Goal: Task Accomplishment & Management: Manage account settings

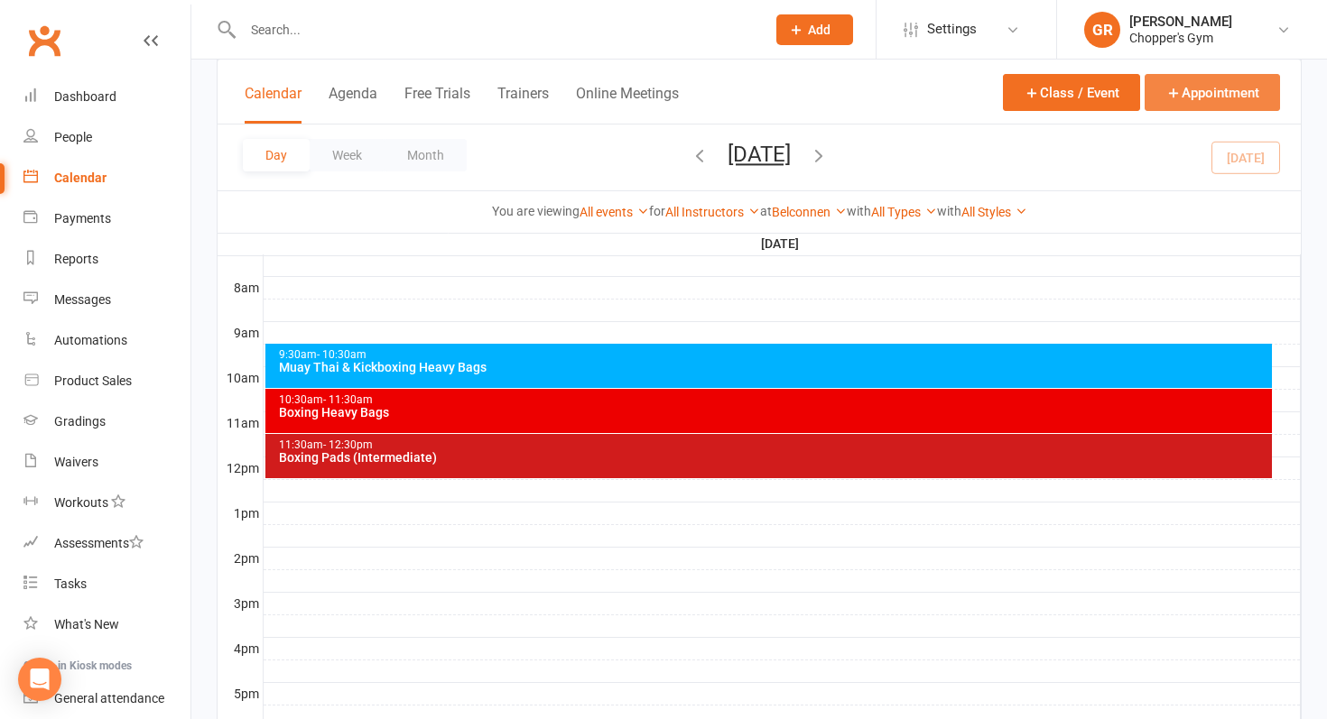
click at [1214, 87] on button "Appointment" at bounding box center [1211, 92] width 135 height 37
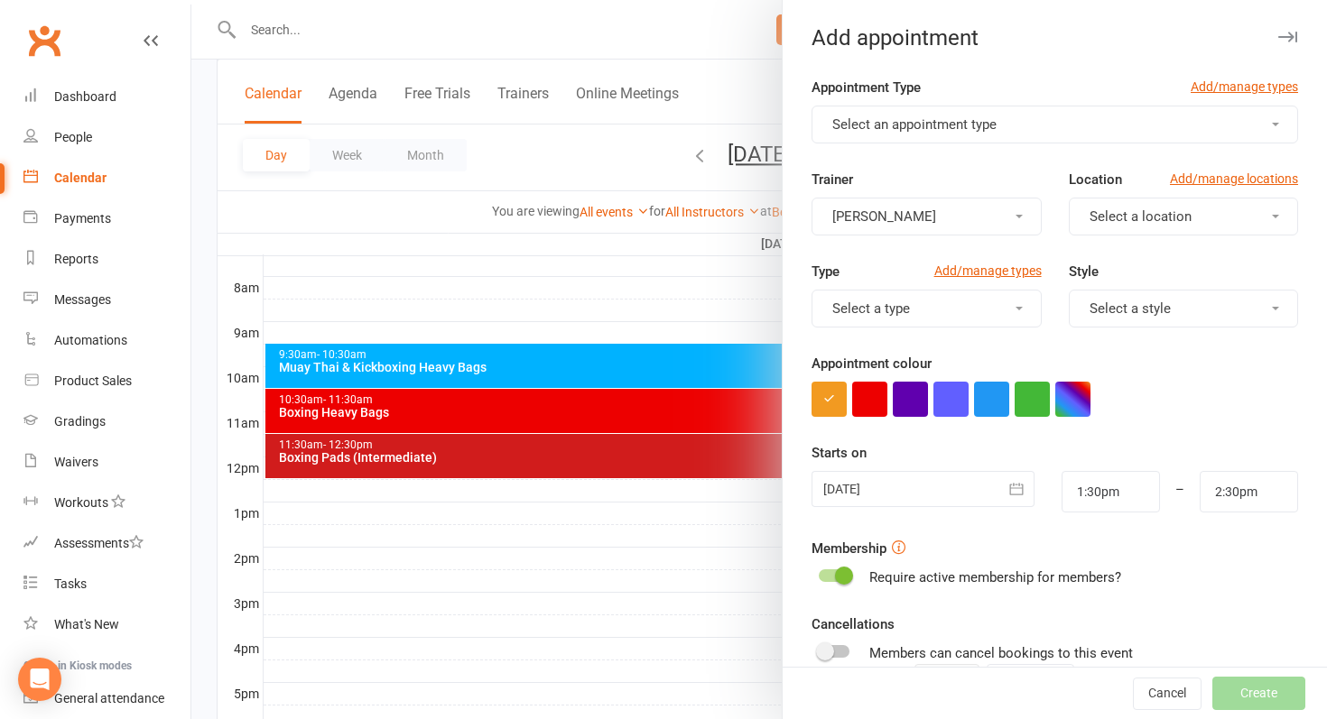
click at [1107, 106] on button "Select an appointment type" at bounding box center [1054, 125] width 486 height 38
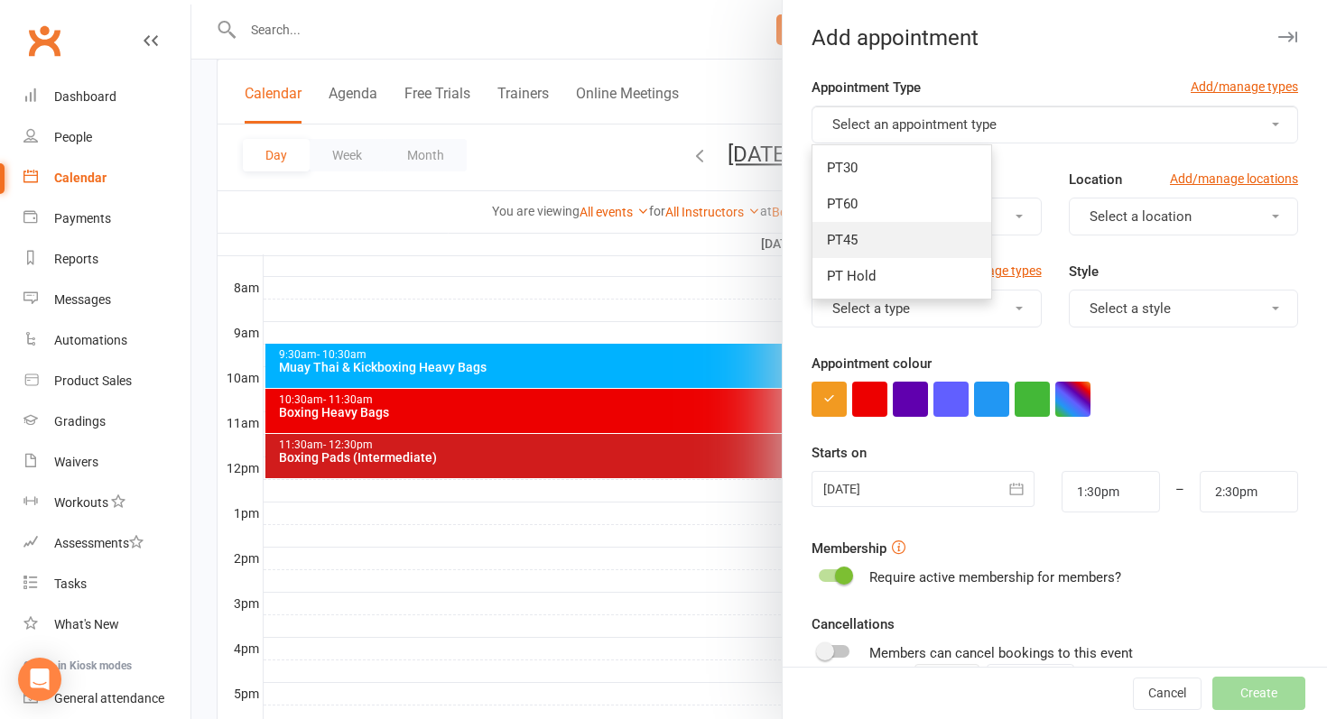
click at [931, 232] on link "PT45" at bounding box center [901, 240] width 179 height 36
type input "2:15pm"
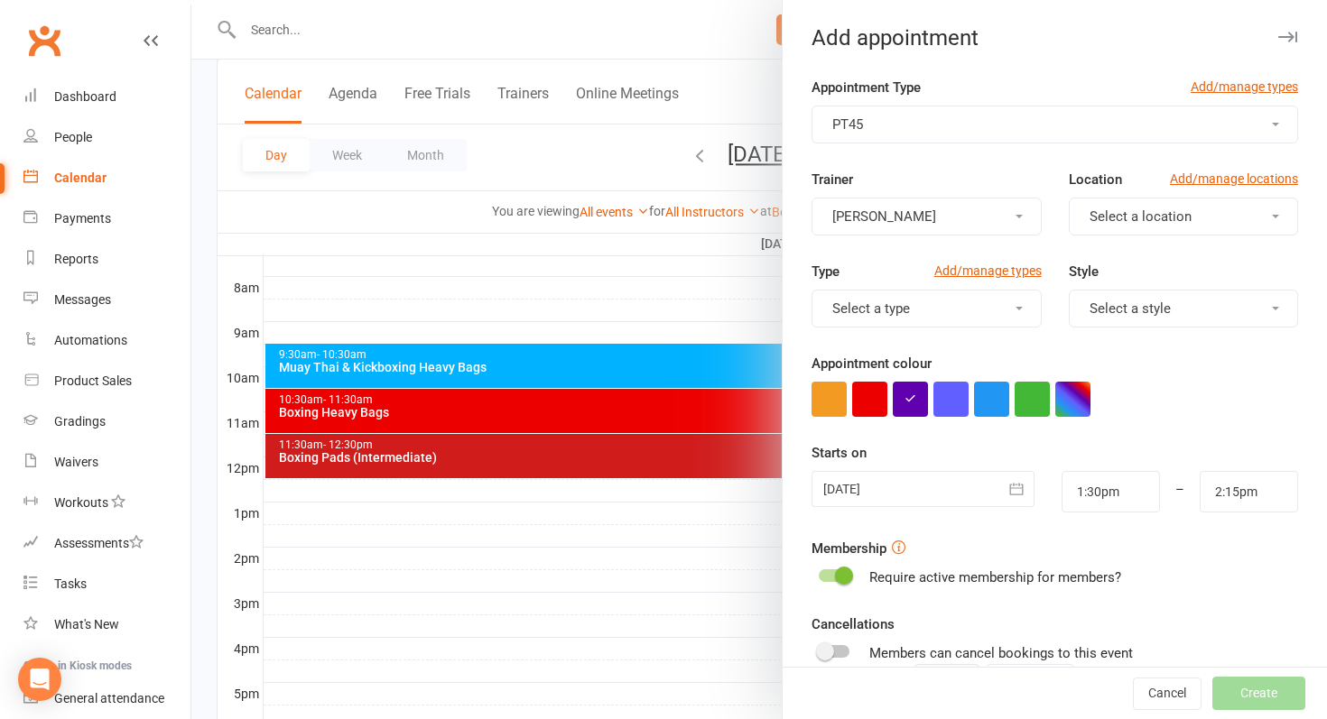
click at [985, 220] on button "[PERSON_NAME]" at bounding box center [925, 217] width 229 height 38
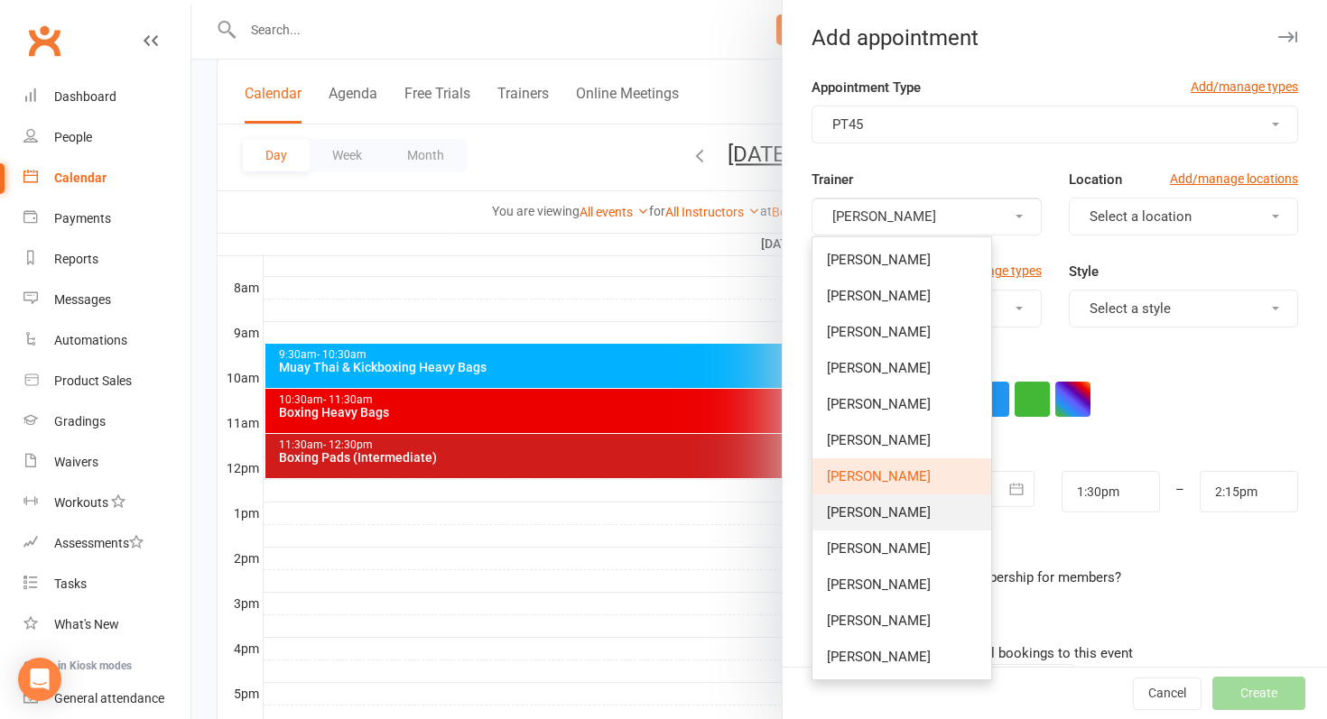
click at [895, 514] on link "[PERSON_NAME]" at bounding box center [901, 513] width 179 height 36
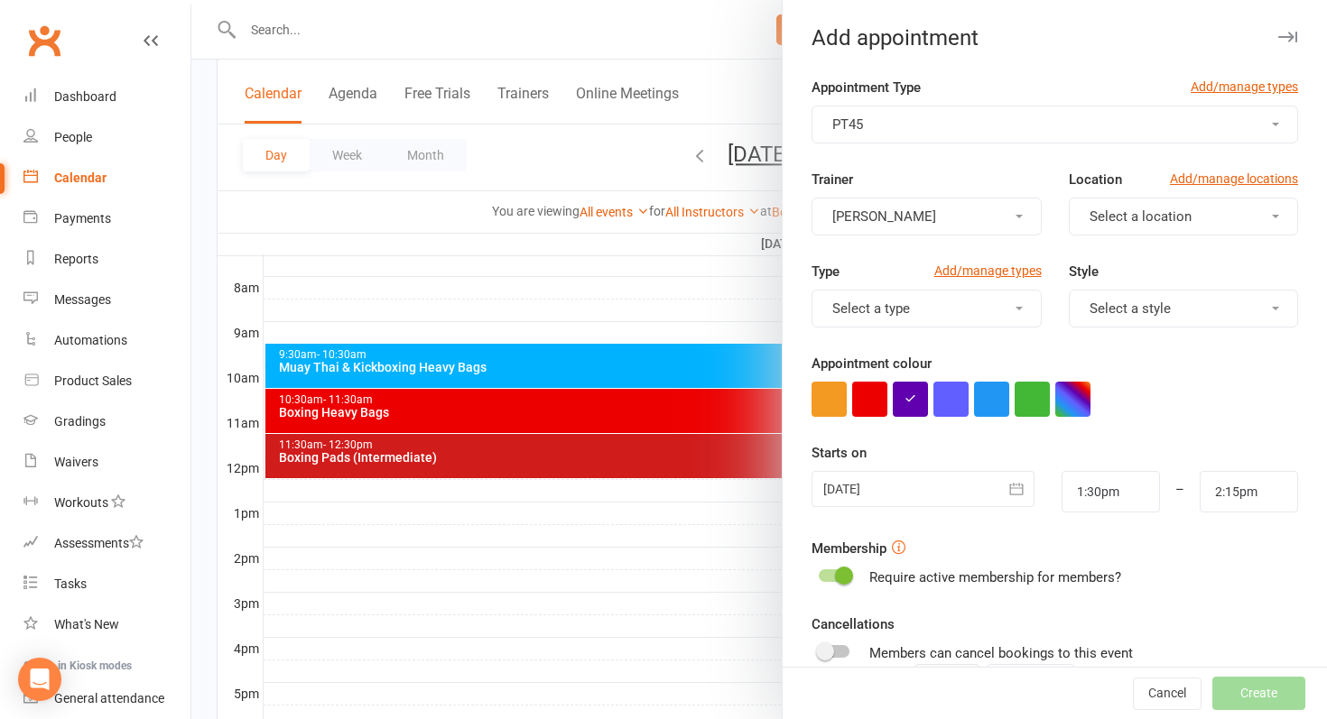
click at [1188, 215] on span "Select a location" at bounding box center [1140, 216] width 102 height 16
click at [1167, 264] on link "Belconnen" at bounding box center [1159, 260] width 179 height 36
click at [1153, 311] on span "Select a style" at bounding box center [1129, 309] width 81 height 16
click at [1111, 258] on div "Trainer [PERSON_NAME] Location Add/manage locations [GEOGRAPHIC_DATA]" at bounding box center [1055, 215] width 514 height 92
click at [1108, 489] on input "1:30pm" at bounding box center [1110, 492] width 98 height 42
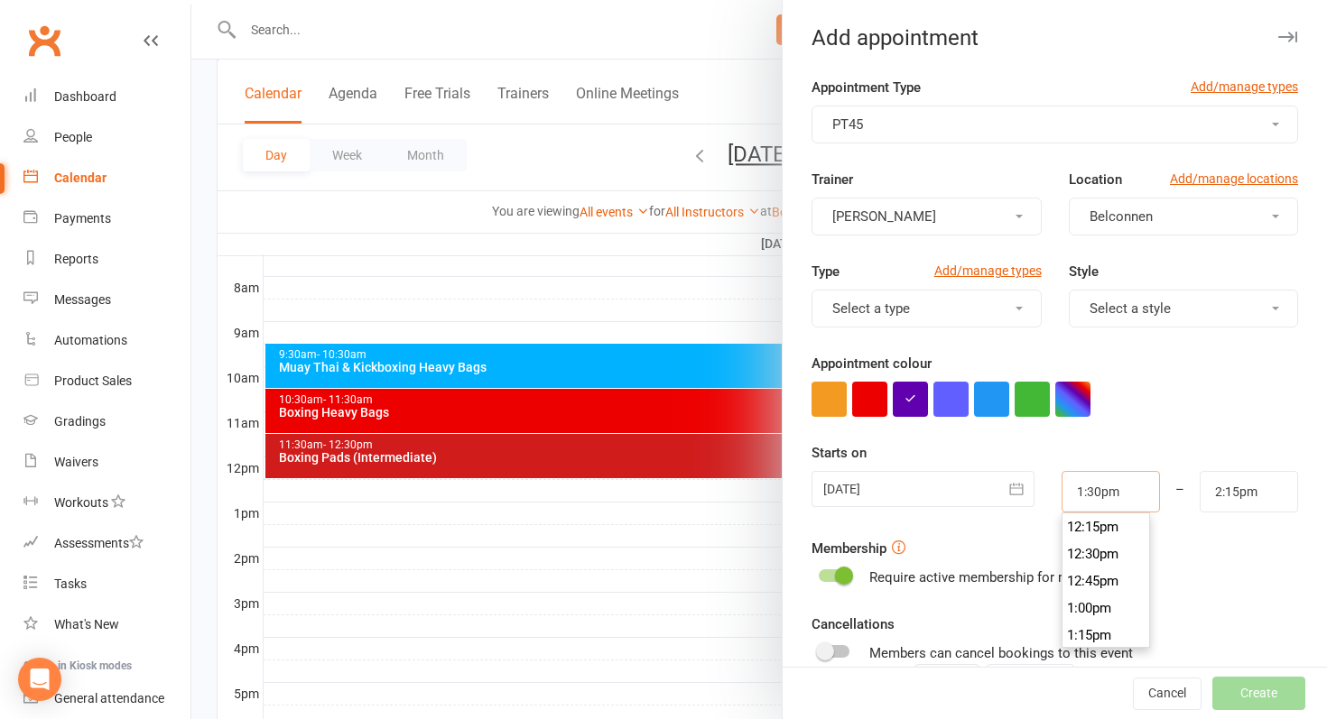
scroll to position [1326, 0]
type input "12:30pm"
click at [1109, 566] on li "12:30pm" at bounding box center [1105, 555] width 87 height 27
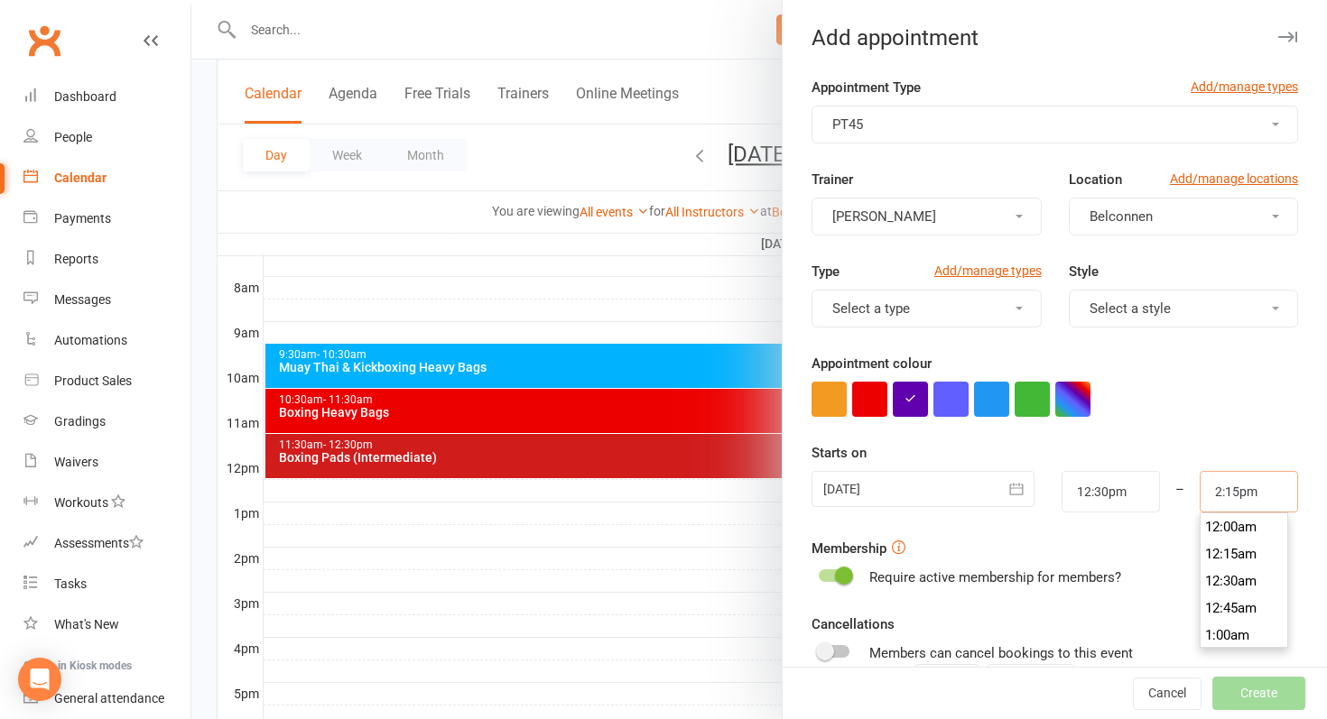
click at [1223, 481] on input "2:15pm" at bounding box center [1248, 492] width 98 height 42
type input "1:15pm"
click at [1226, 564] on li "1:15pm" at bounding box center [1243, 557] width 87 height 27
click at [1176, 471] on div "–" at bounding box center [1180, 492] width 42 height 42
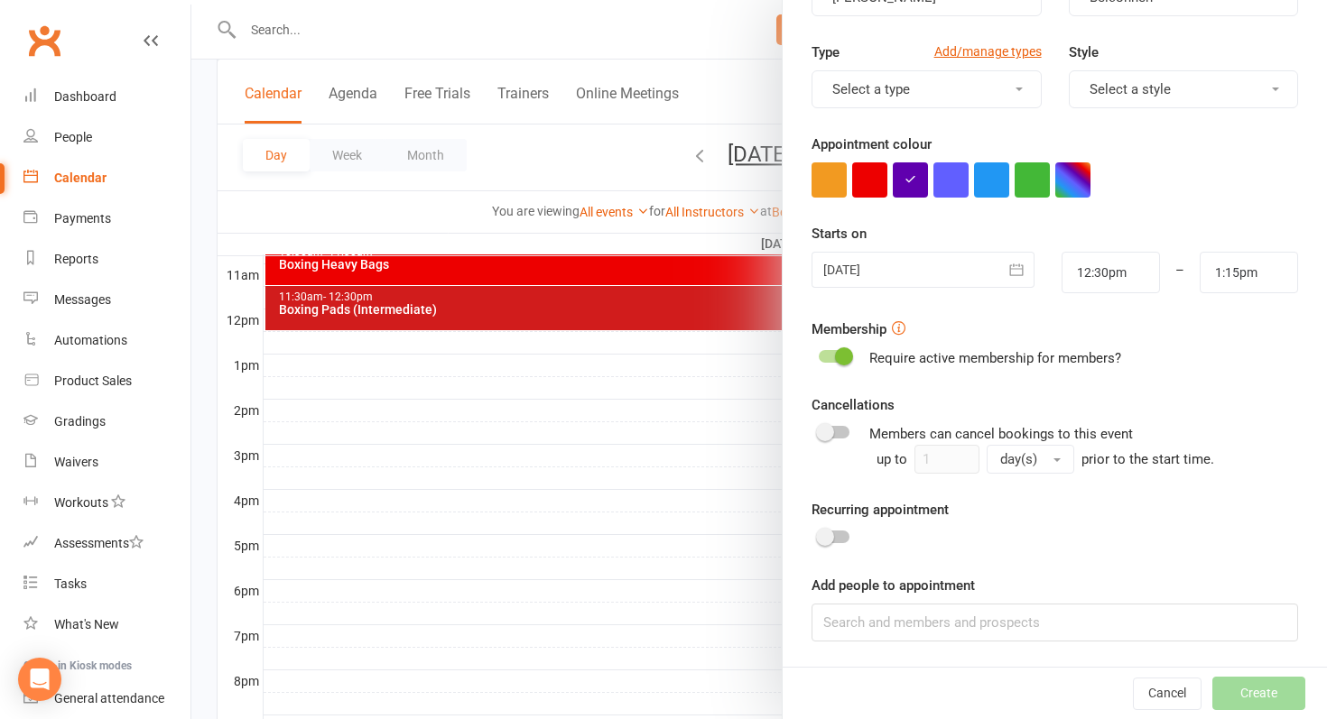
scroll to position [783, 0]
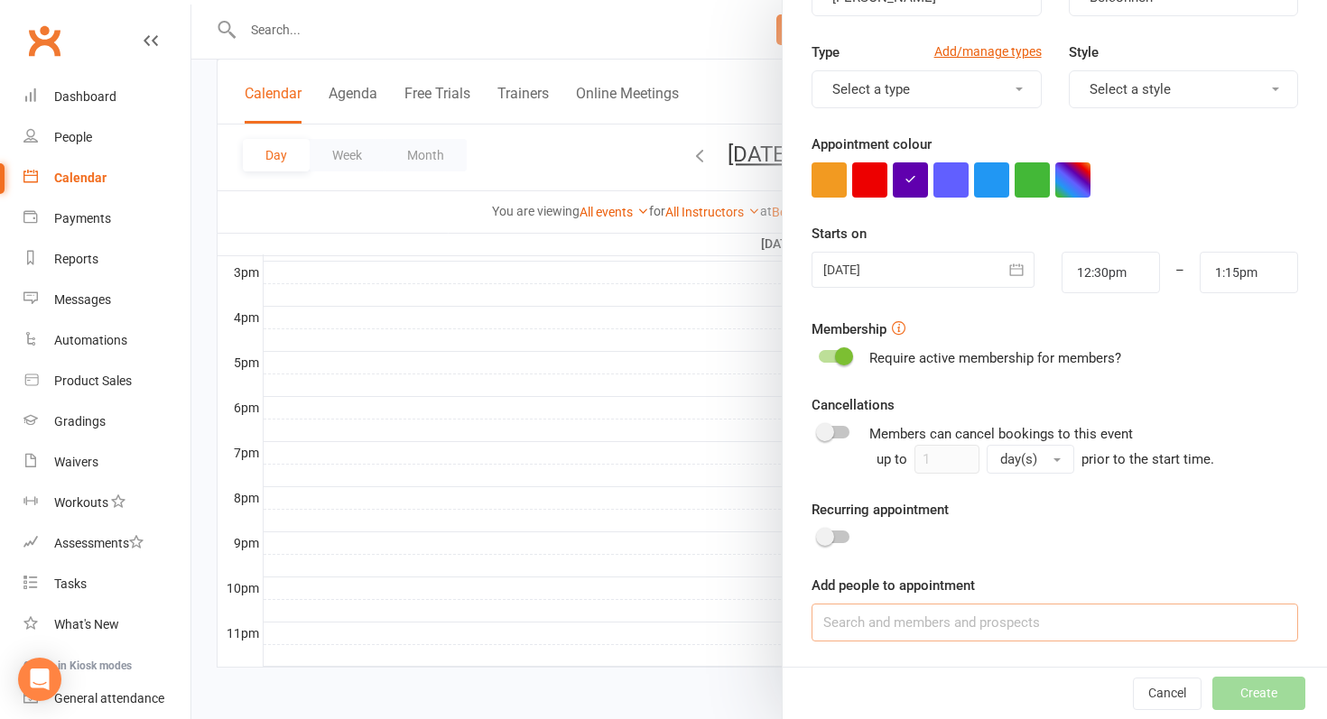
click at [1003, 630] on input at bounding box center [1054, 623] width 486 height 38
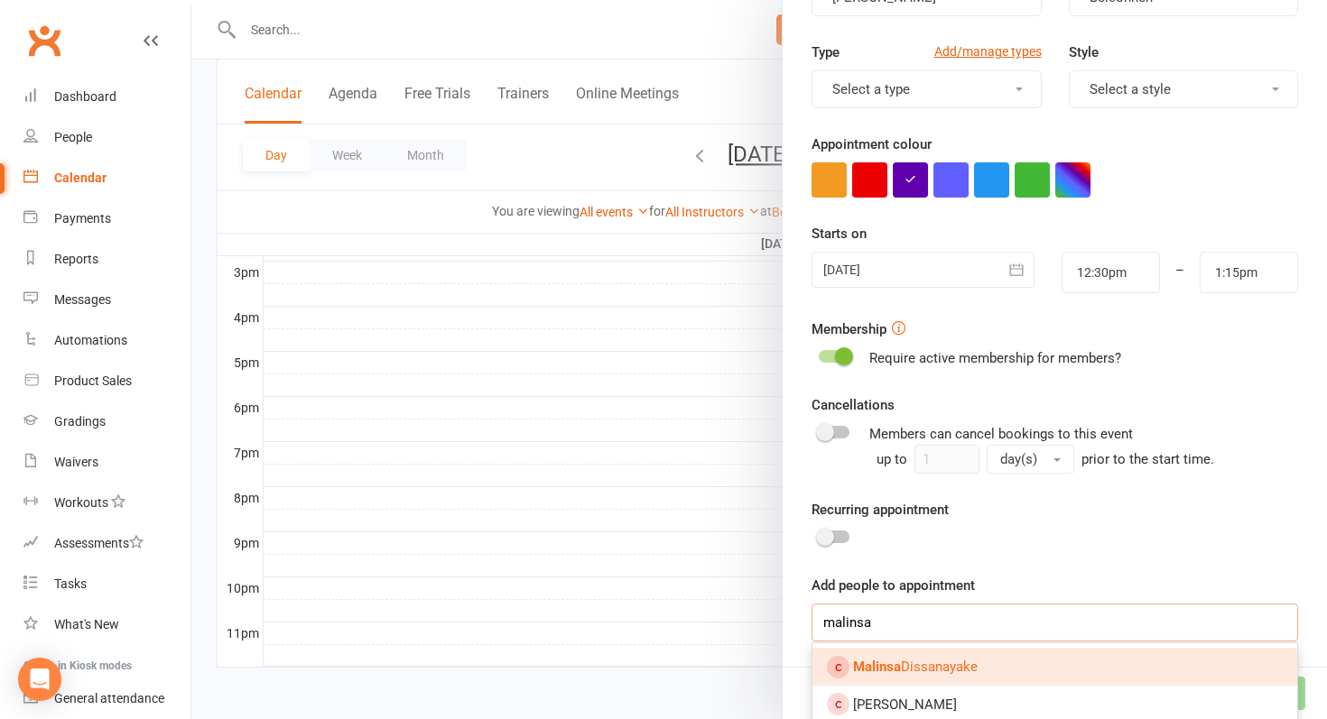
type input "malinsa"
click at [1053, 662] on link "Malinsa Dissanayake" at bounding box center [1054, 667] width 485 height 38
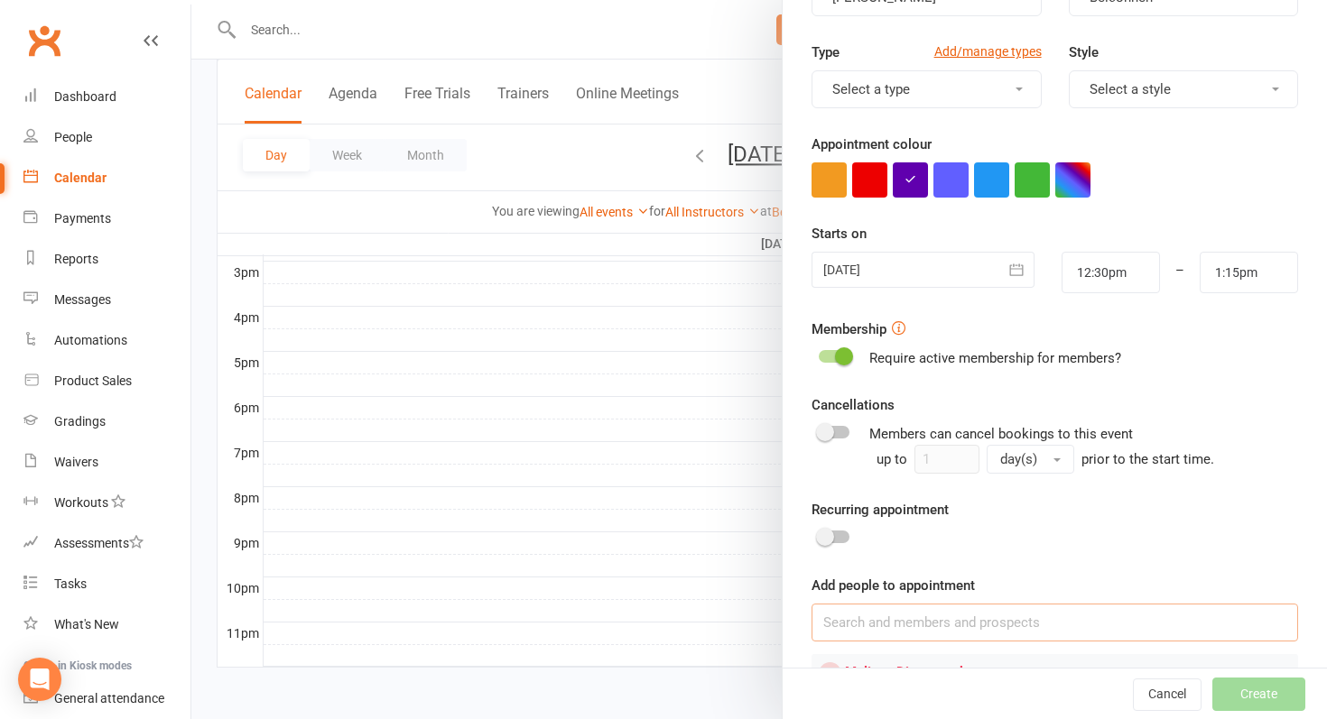
scroll to position [291, 0]
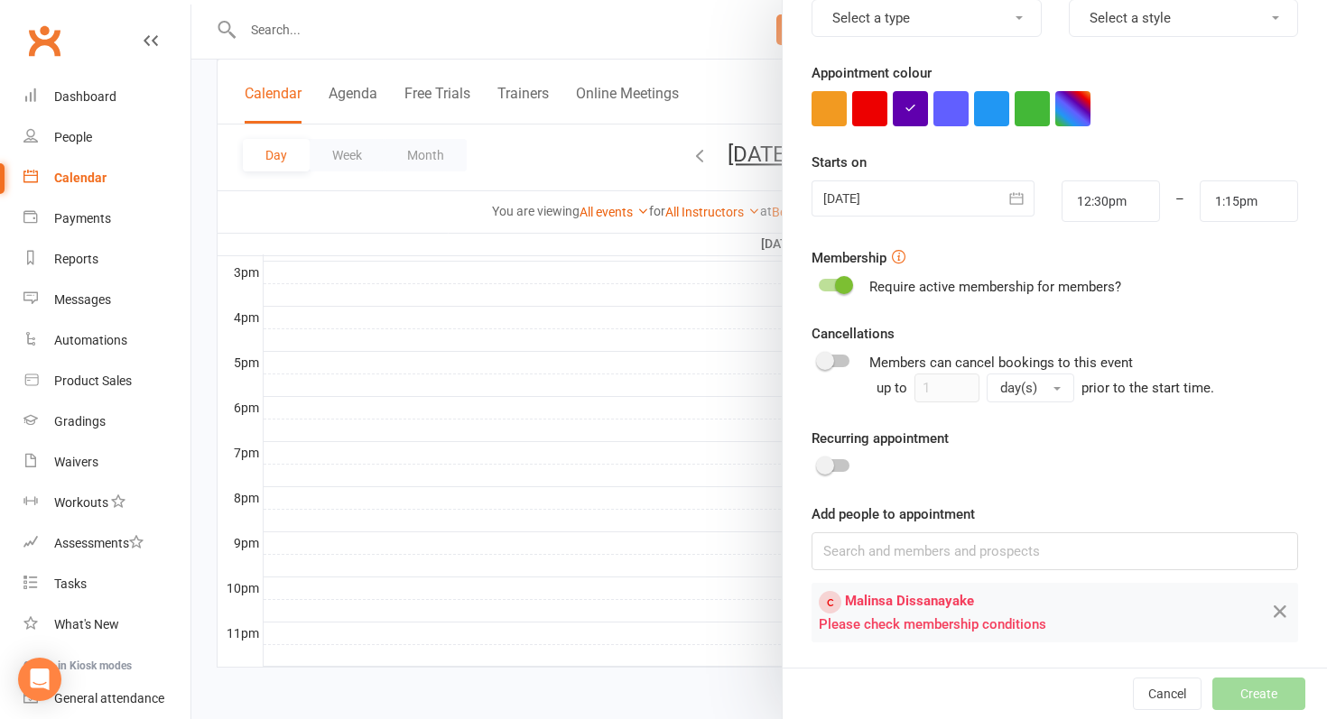
click at [845, 289] on span at bounding box center [844, 285] width 18 height 18
click at [819, 282] on input "checkbox" at bounding box center [819, 282] width 0 height 0
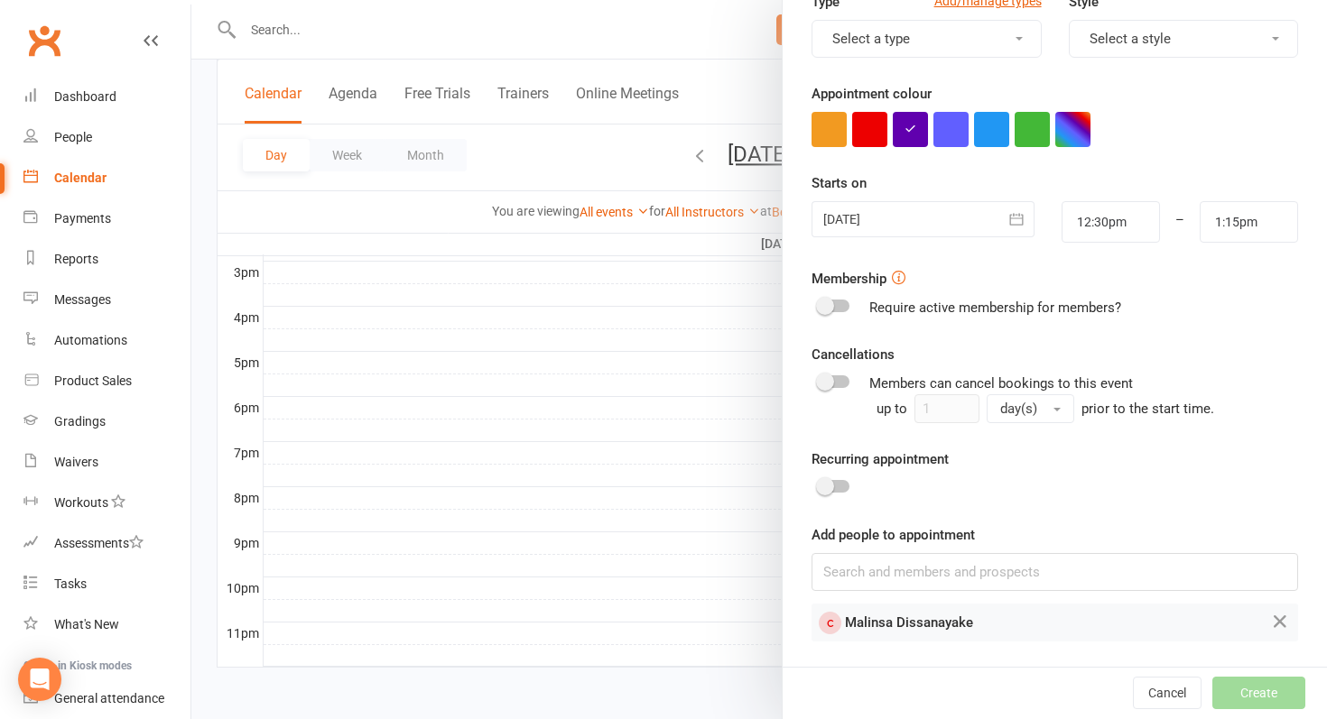
scroll to position [270, 0]
click at [534, 170] on div at bounding box center [758, 359] width 1135 height 719
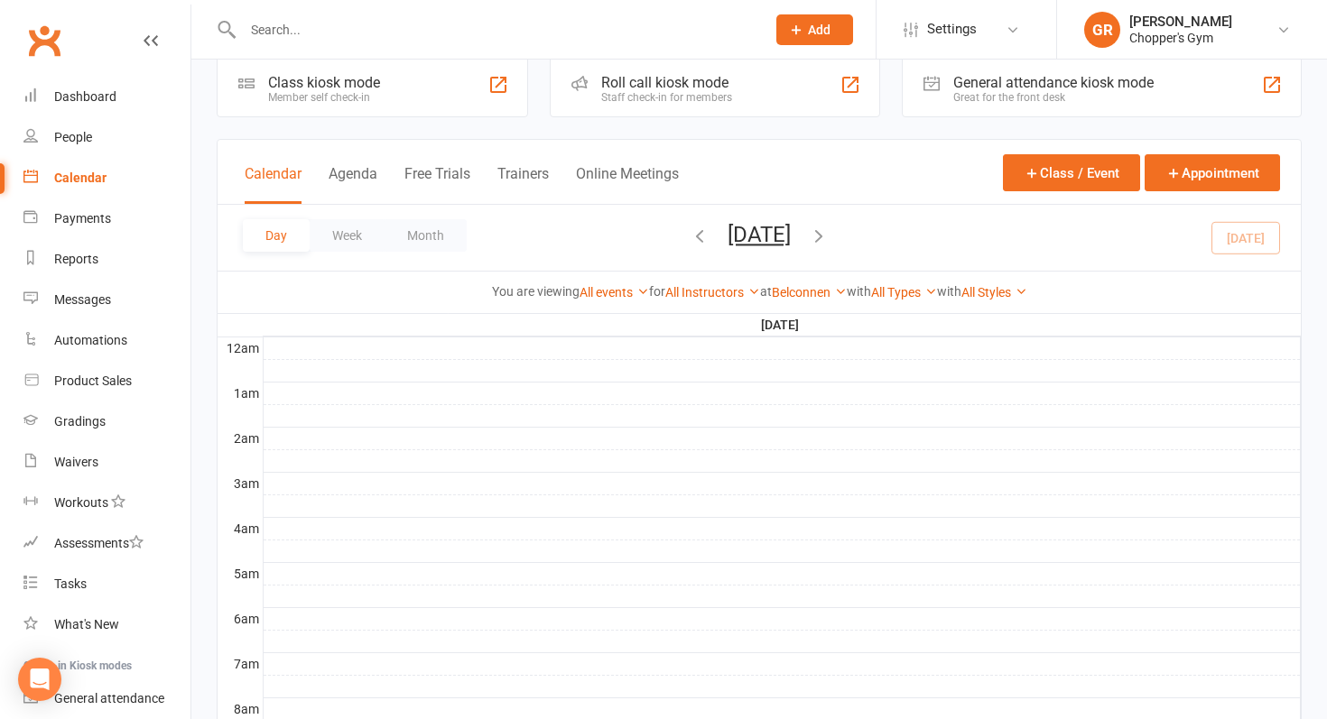
scroll to position [28, 0]
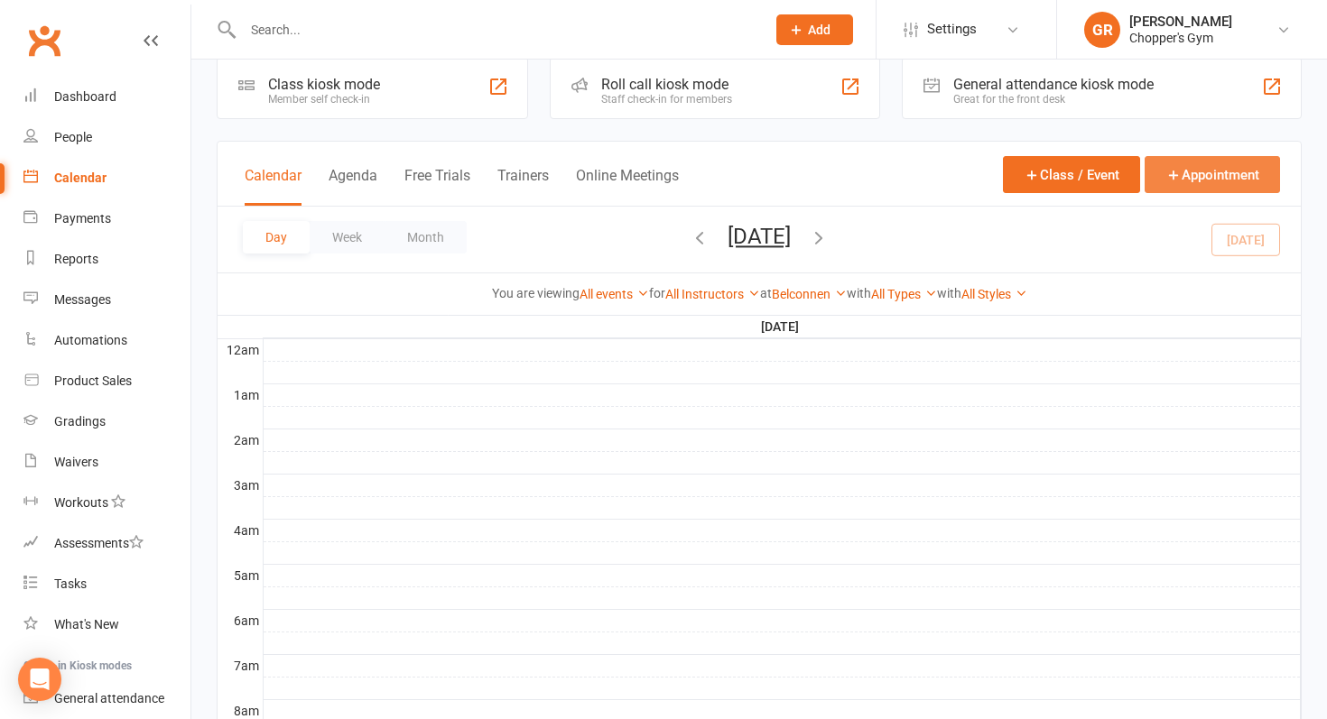
click at [1177, 187] on button "Appointment" at bounding box center [1211, 174] width 135 height 37
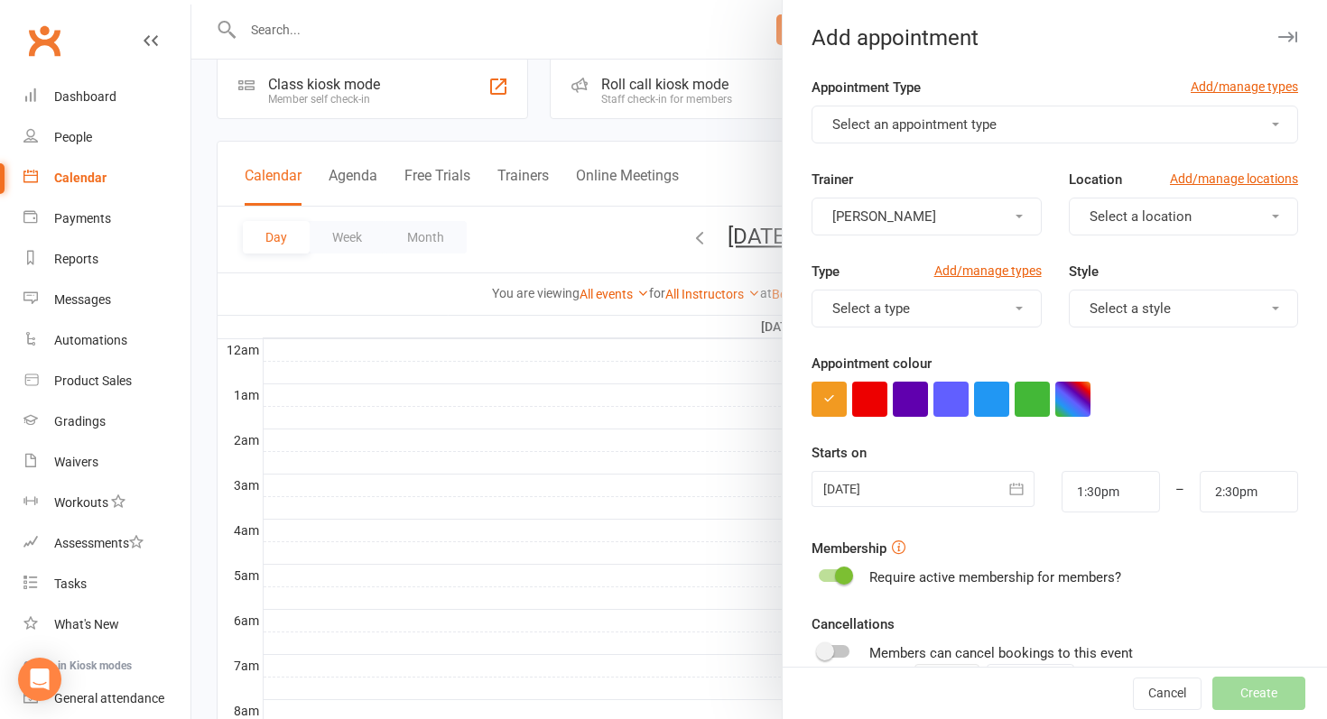
click at [1105, 129] on button "Select an appointment type" at bounding box center [1054, 125] width 486 height 38
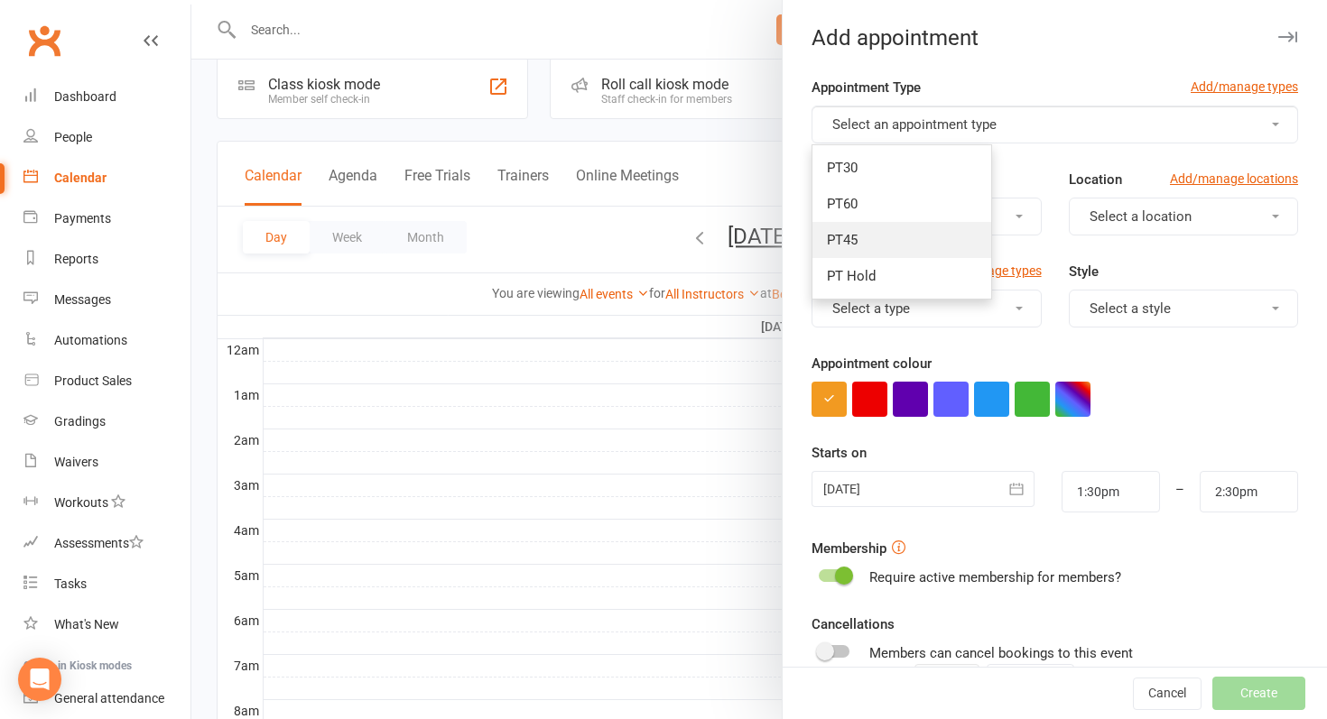
click at [975, 227] on link "PT45" at bounding box center [901, 240] width 179 height 36
type input "2:15pm"
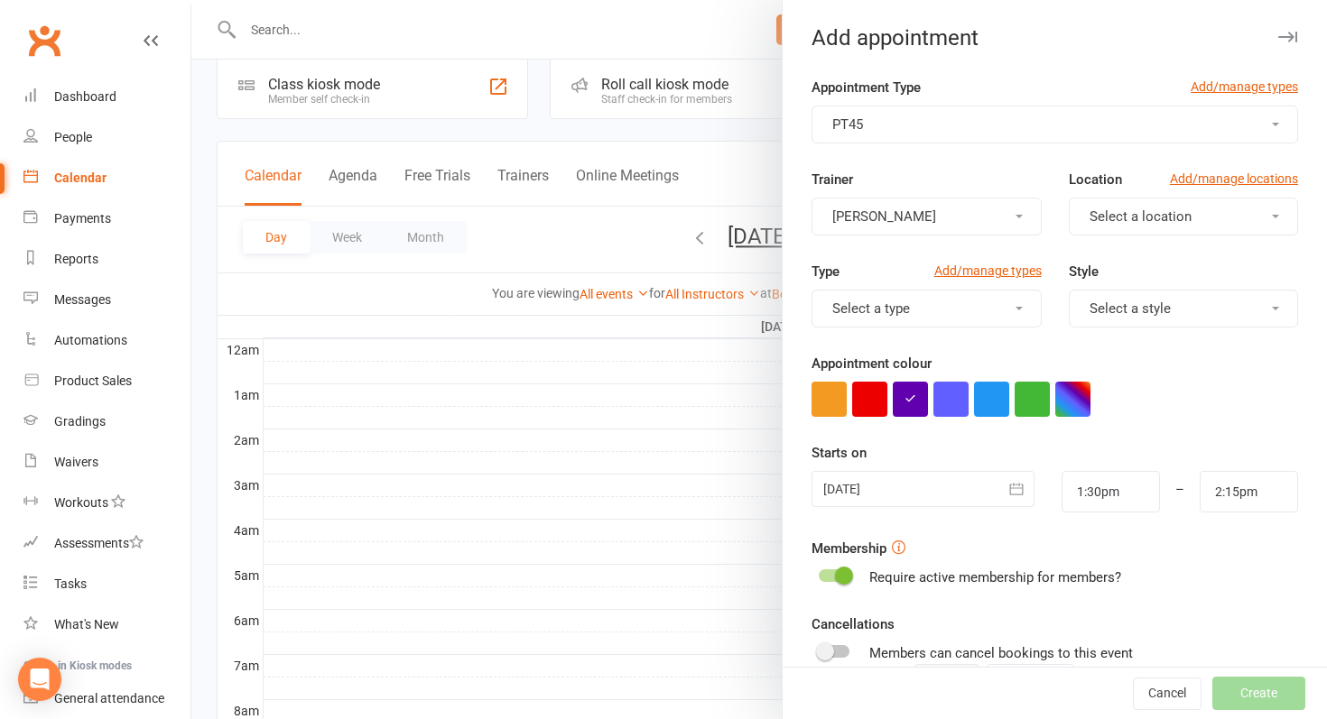
click at [1022, 218] on span "button" at bounding box center [1018, 217] width 7 height 4
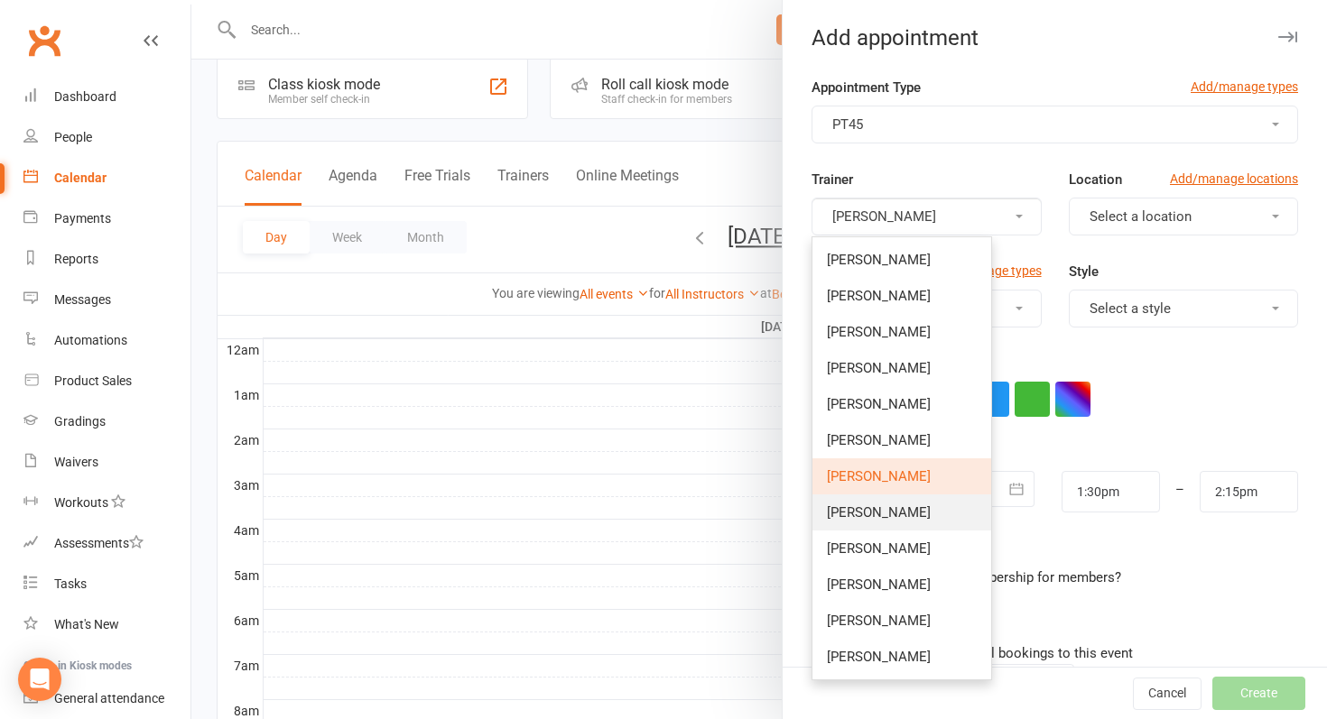
click at [907, 508] on link "[PERSON_NAME]" at bounding box center [901, 513] width 179 height 36
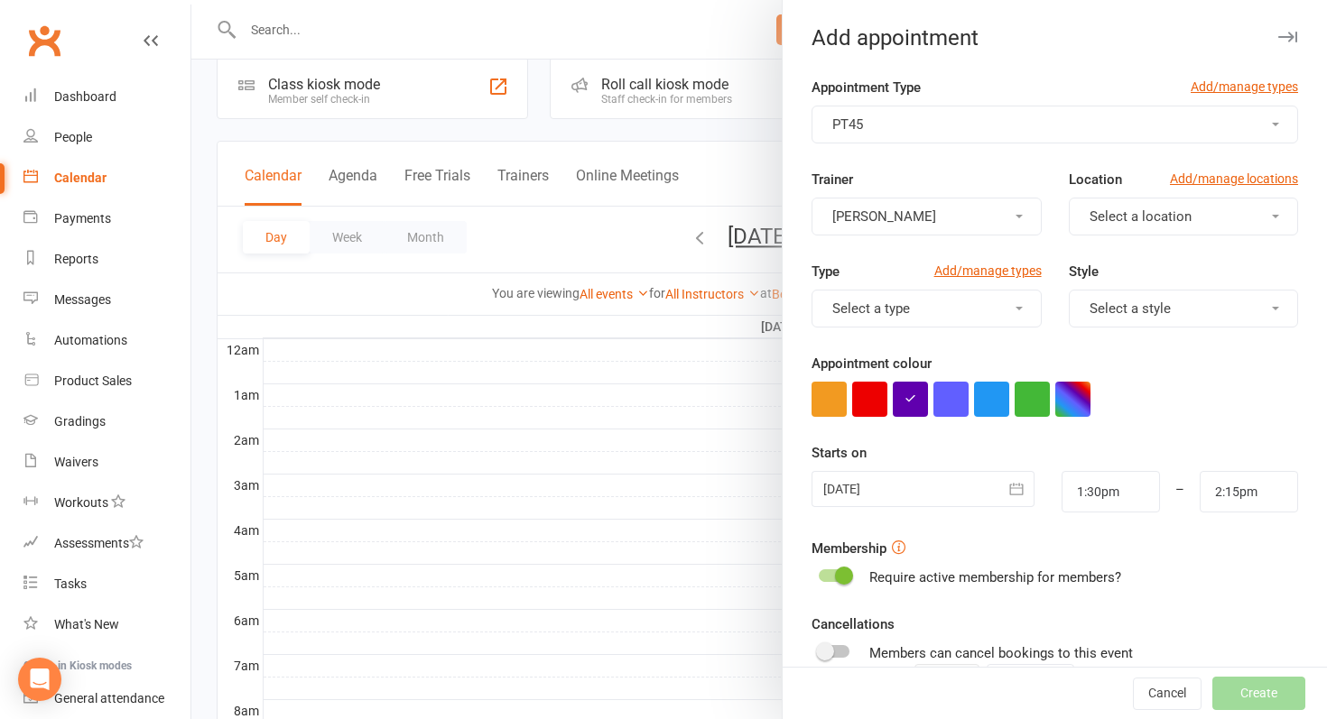
click at [1142, 210] on span "Select a location" at bounding box center [1140, 216] width 102 height 16
click at [1126, 254] on span "Belconnen" at bounding box center [1115, 260] width 63 height 16
click at [1099, 496] on input "1:30pm" at bounding box center [1110, 492] width 98 height 42
type input "12:30pm"
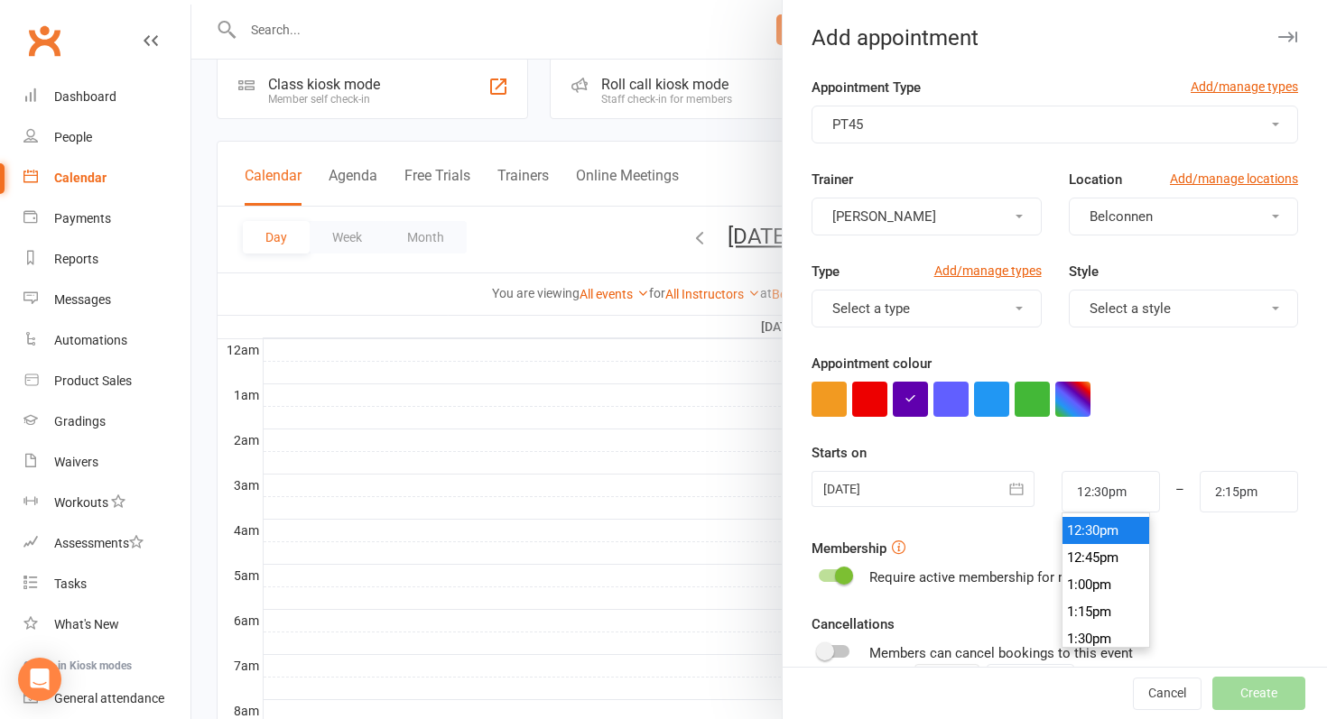
click at [1091, 531] on li "12:30pm" at bounding box center [1105, 530] width 87 height 27
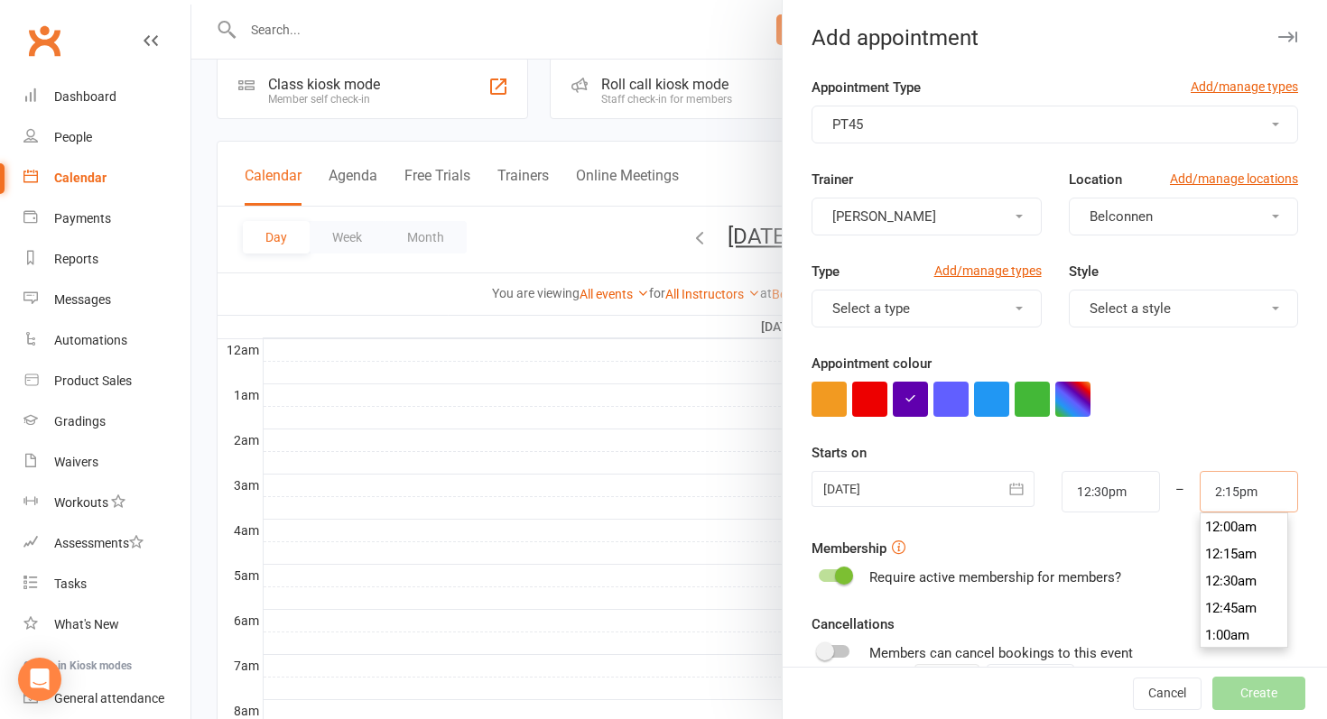
click at [1227, 500] on input "2:15pm" at bounding box center [1248, 492] width 98 height 42
type input "1:15pm"
click at [1222, 583] on li "1:15pm" at bounding box center [1243, 573] width 87 height 27
click at [828, 574] on div at bounding box center [834, 576] width 31 height 13
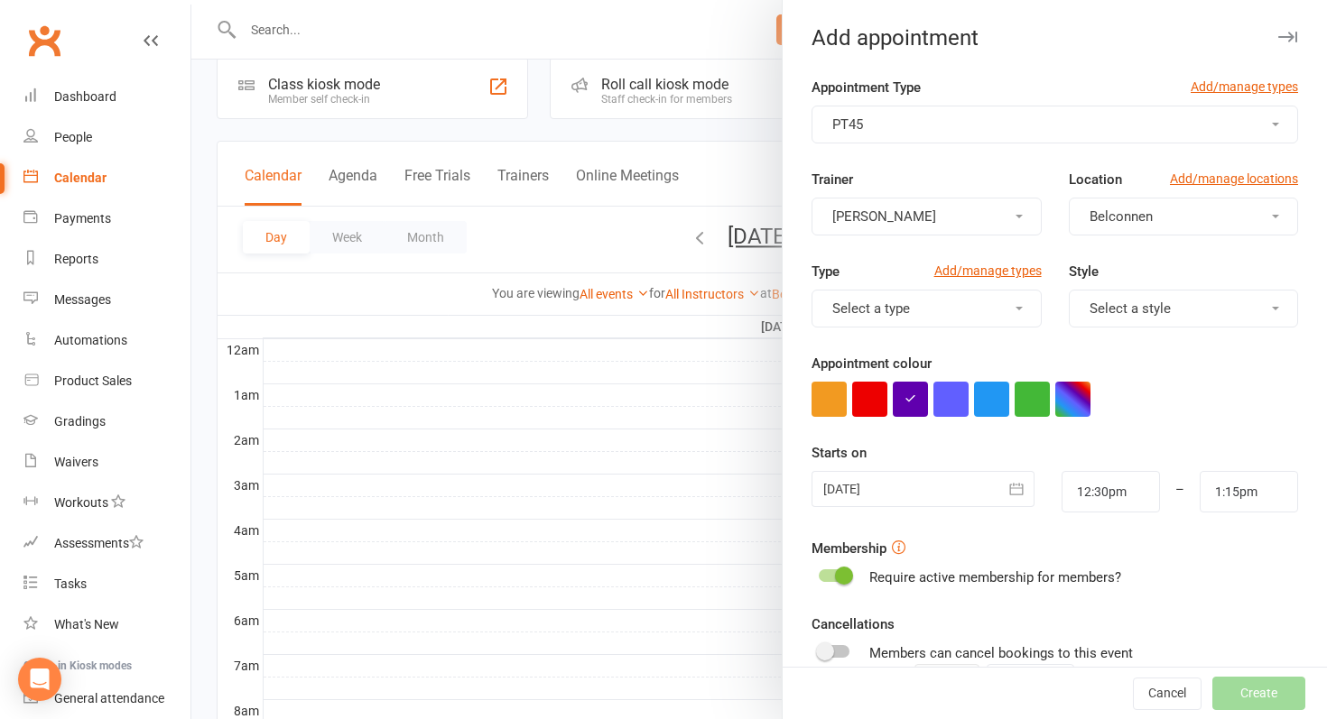
click at [819, 573] on input "checkbox" at bounding box center [819, 573] width 0 height 0
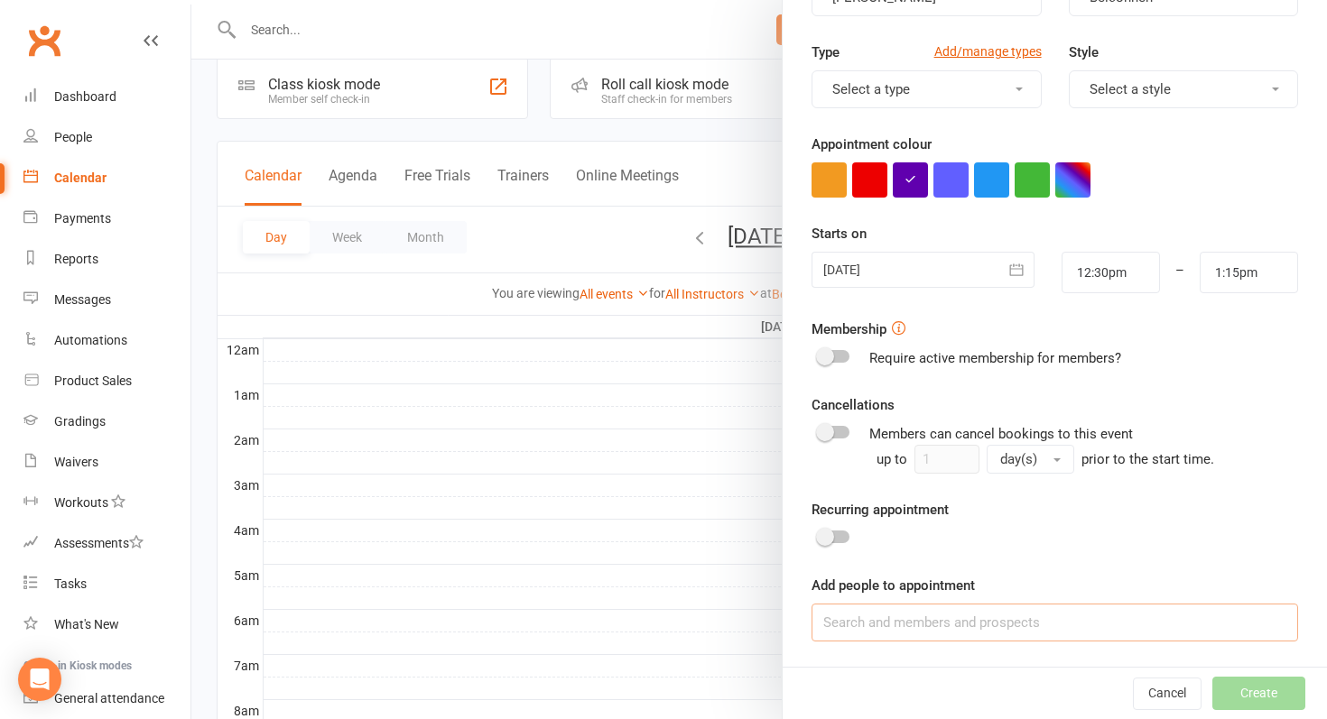
click at [875, 626] on input at bounding box center [1054, 623] width 486 height 38
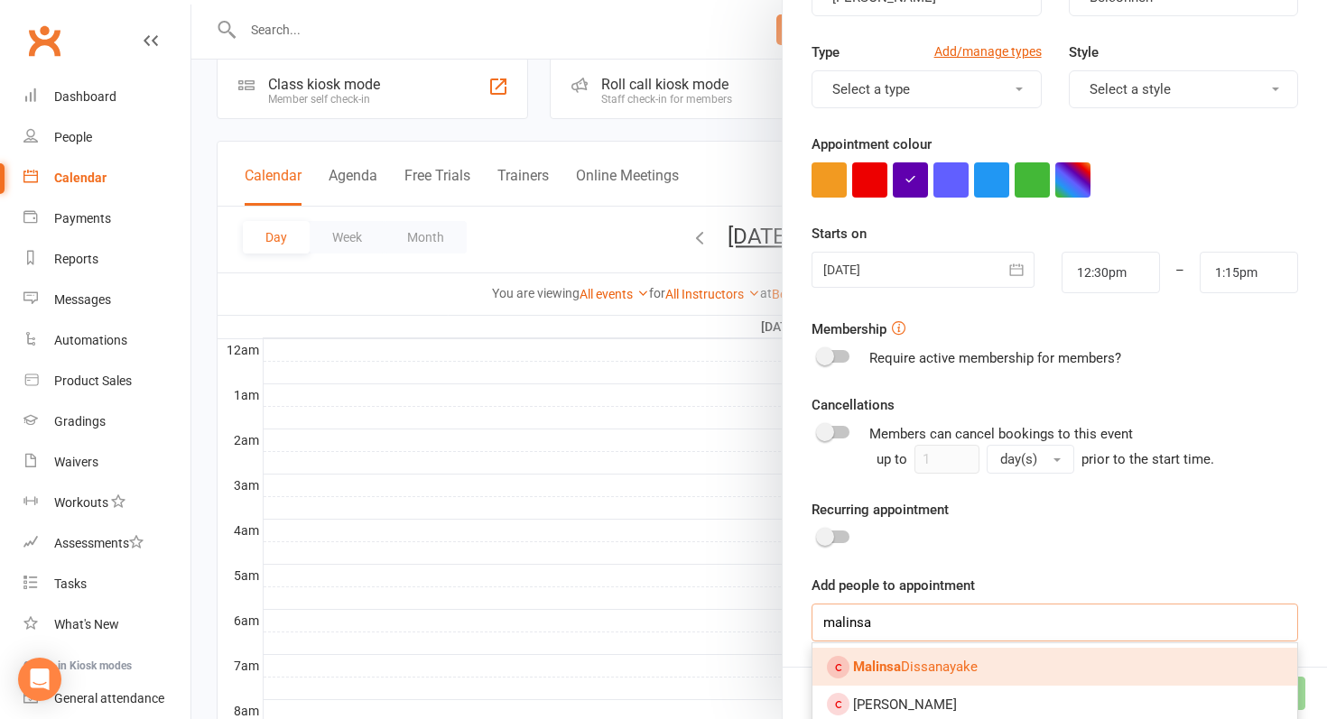
type input "malinsa"
click at [972, 671] on span "Malinsa Dissanayake" at bounding box center [915, 667] width 125 height 16
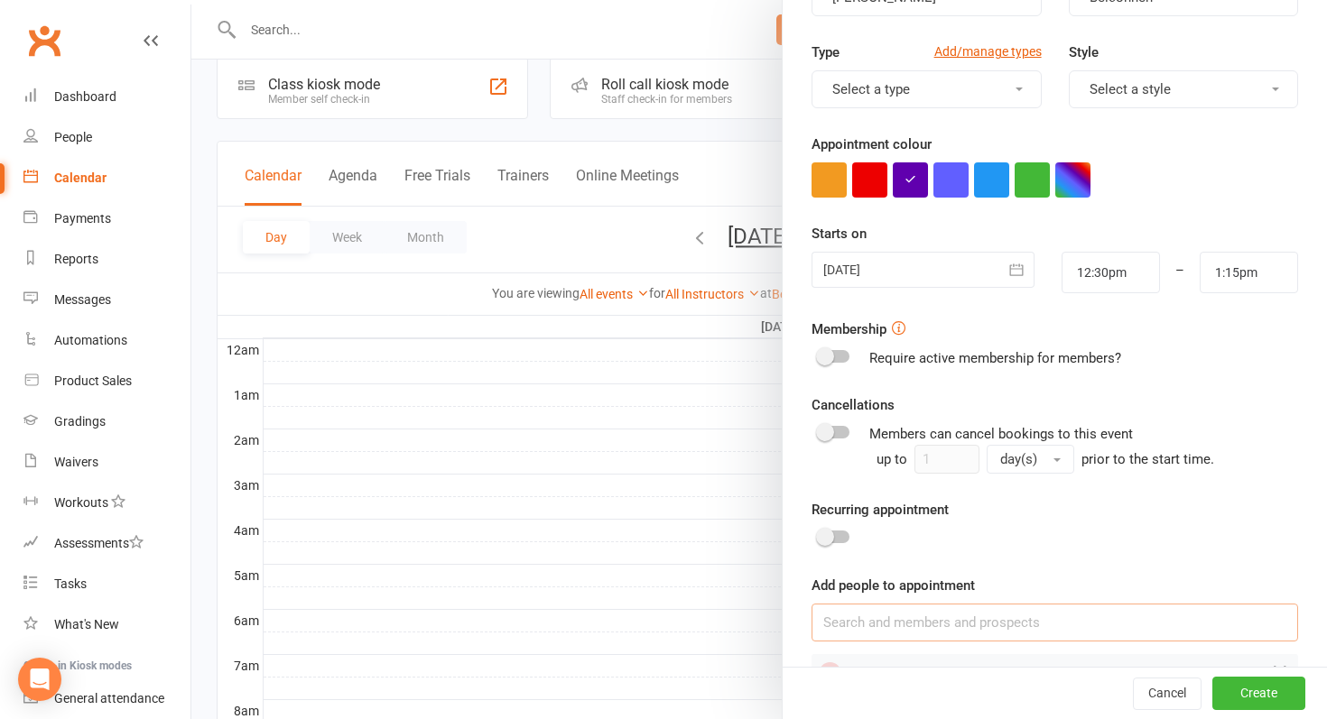
scroll to position [270, 0]
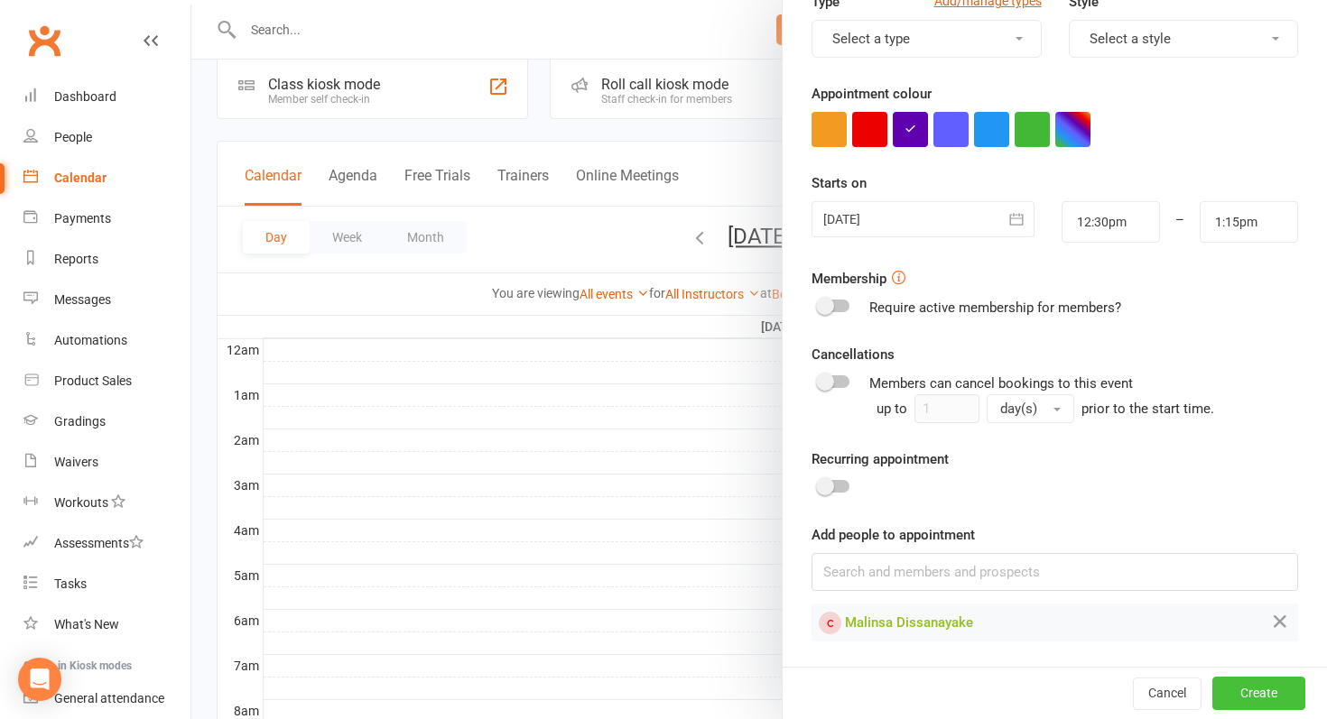
click at [1249, 697] on button "Create" at bounding box center [1258, 693] width 93 height 32
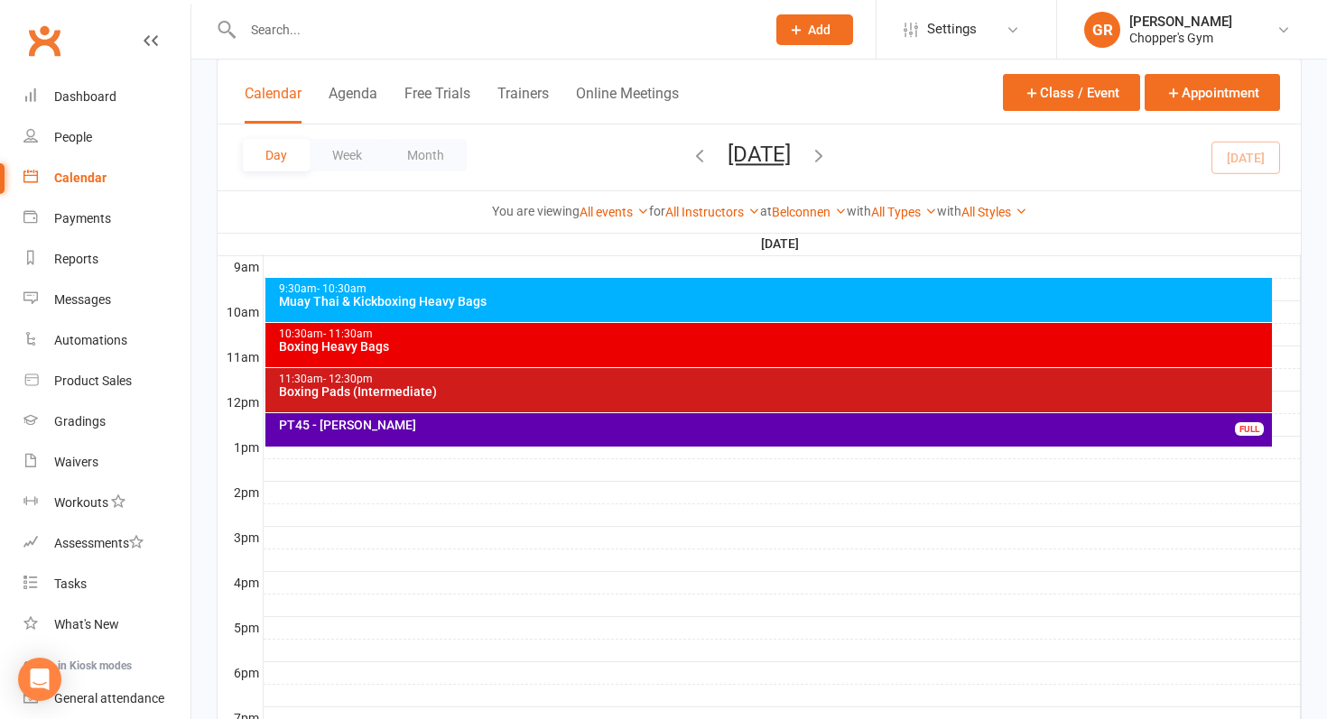
scroll to position [514, 0]
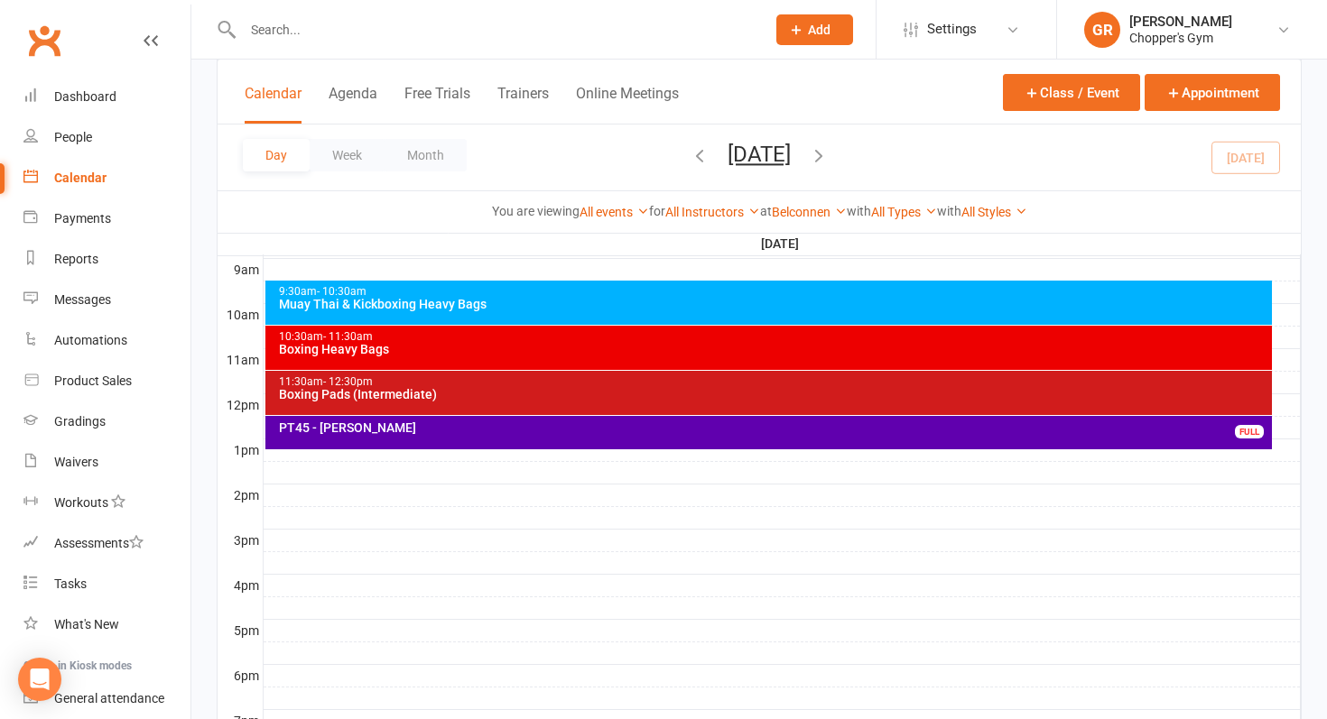
click at [302, 20] on input "text" at bounding box center [494, 29] width 515 height 25
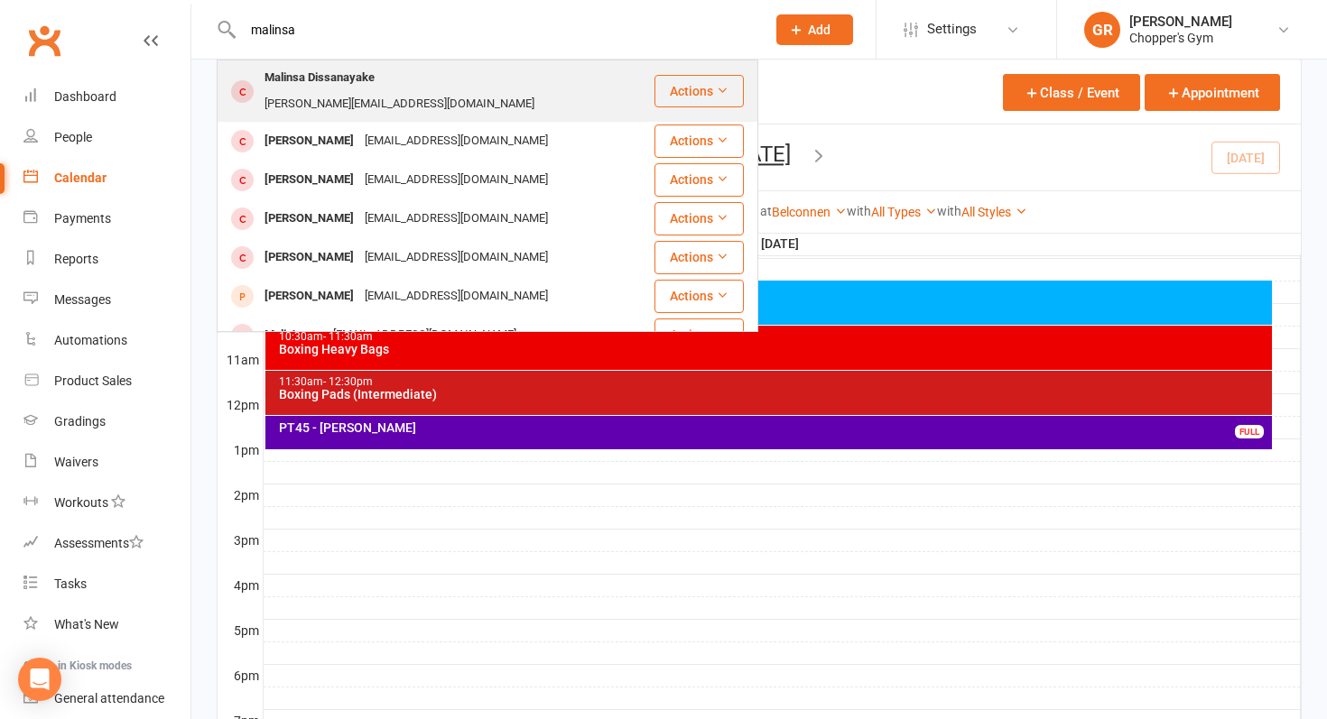
type input "malinsa"
click at [368, 87] on div "Malinsa Dissanayake" at bounding box center [319, 78] width 121 height 26
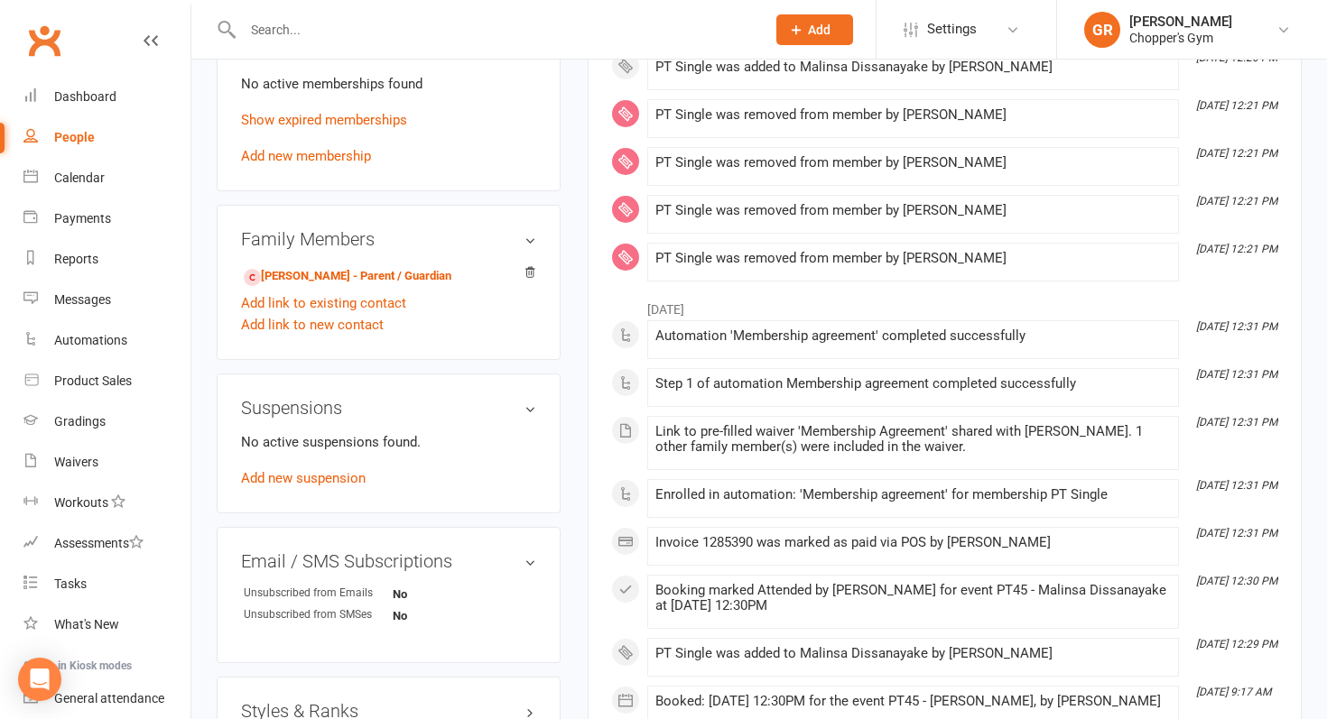
scroll to position [713, 0]
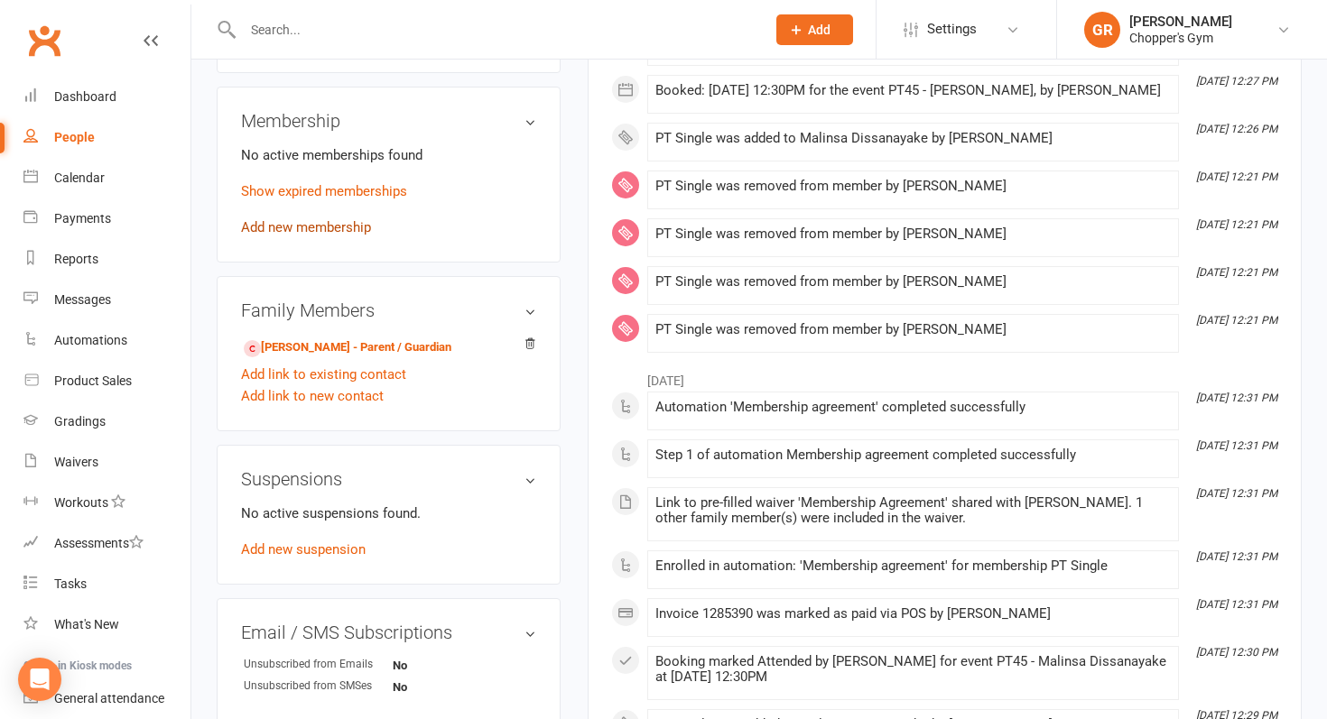
click at [359, 219] on link "Add new membership" at bounding box center [306, 227] width 130 height 16
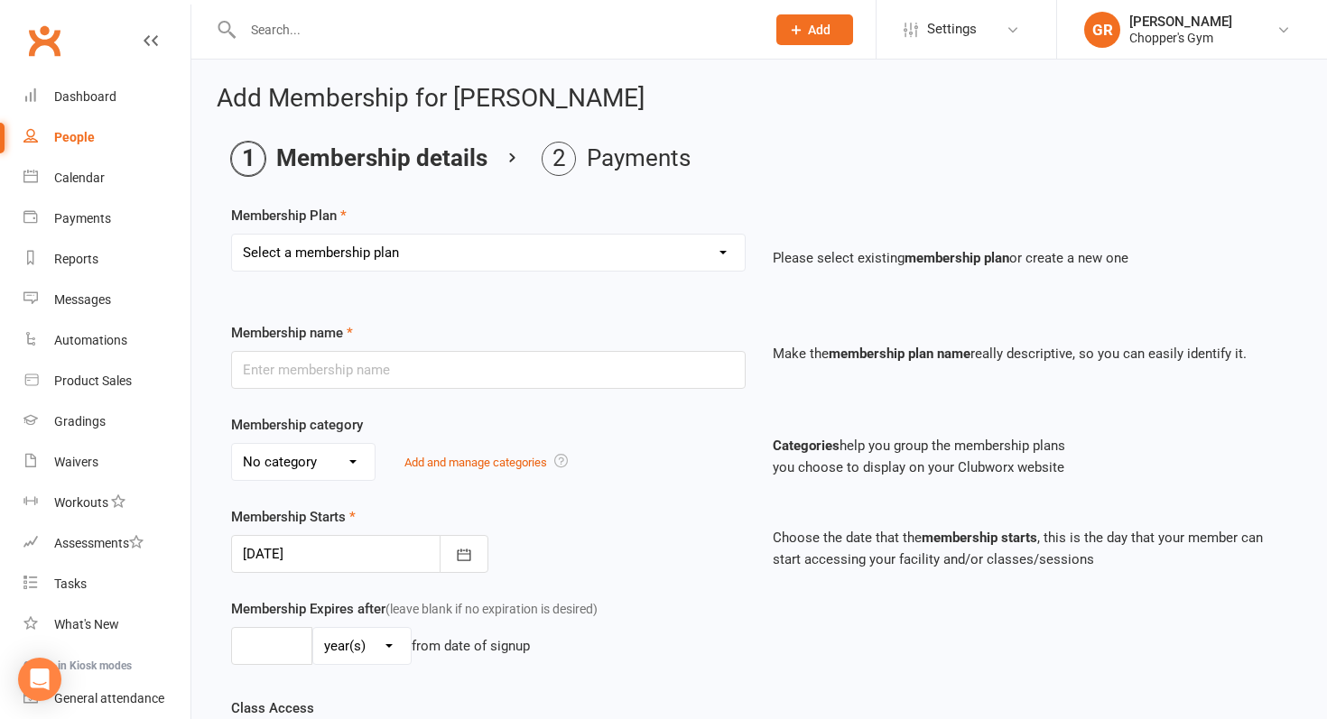
click at [398, 249] on select "Select a membership plan Create new Membership Plan Staff Membership Ongoing Un…" at bounding box center [488, 253] width 513 height 36
select select "13"
click at [232, 235] on select "Select a membership plan Create new Membership Plan Staff Membership Ongoing Un…" at bounding box center [488, 253] width 513 height 36
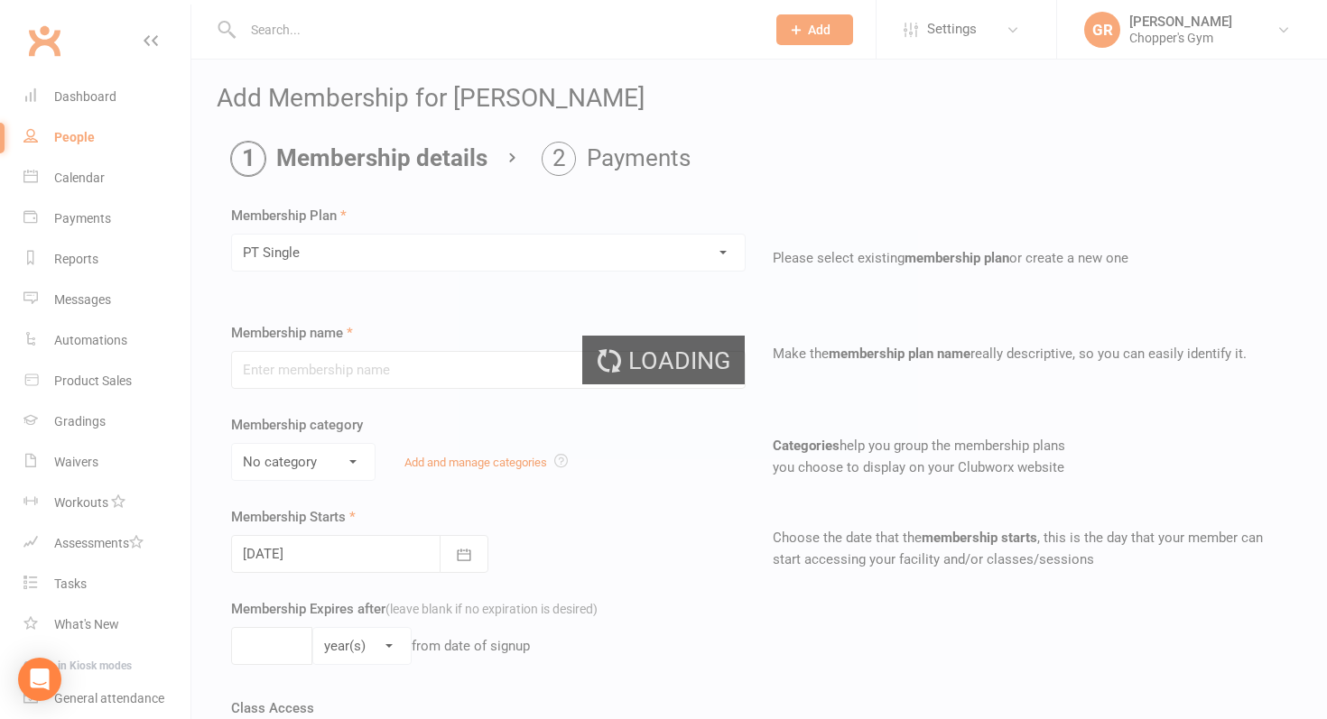
type input "PT Single"
select select "3"
type input "0"
type input "1"
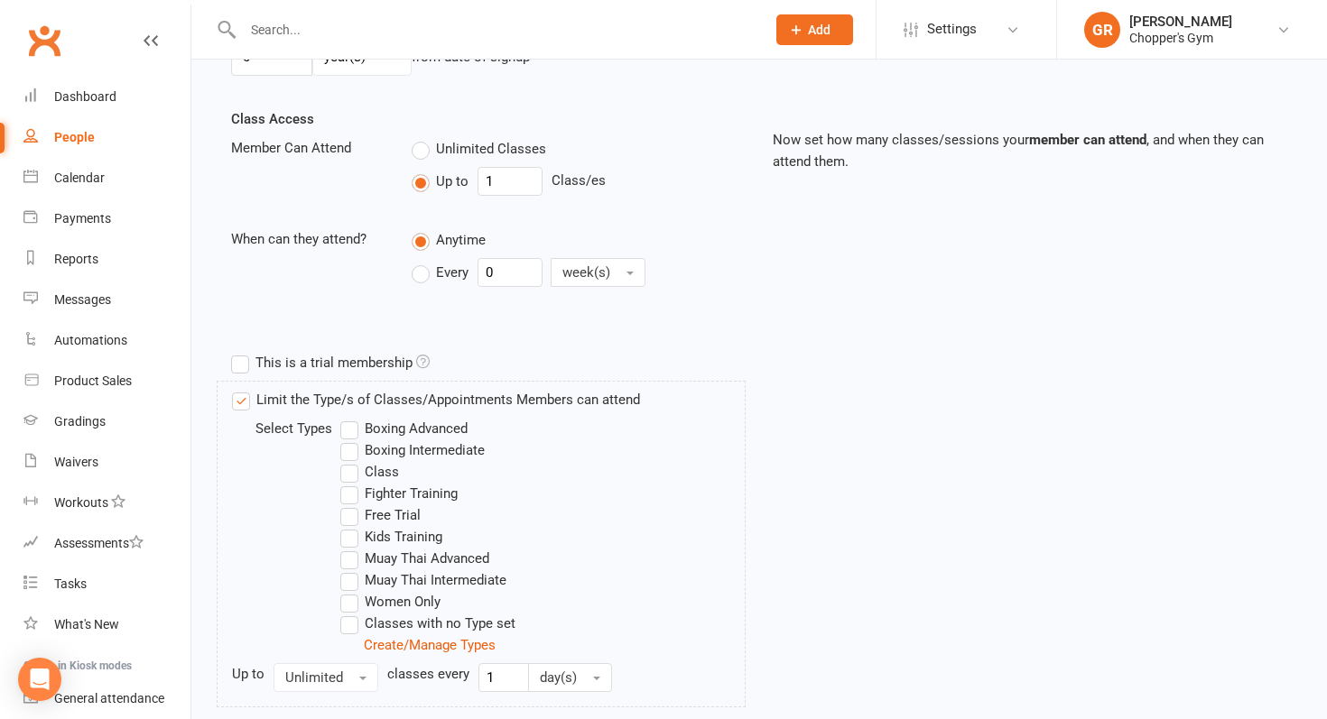
scroll to position [817, 0]
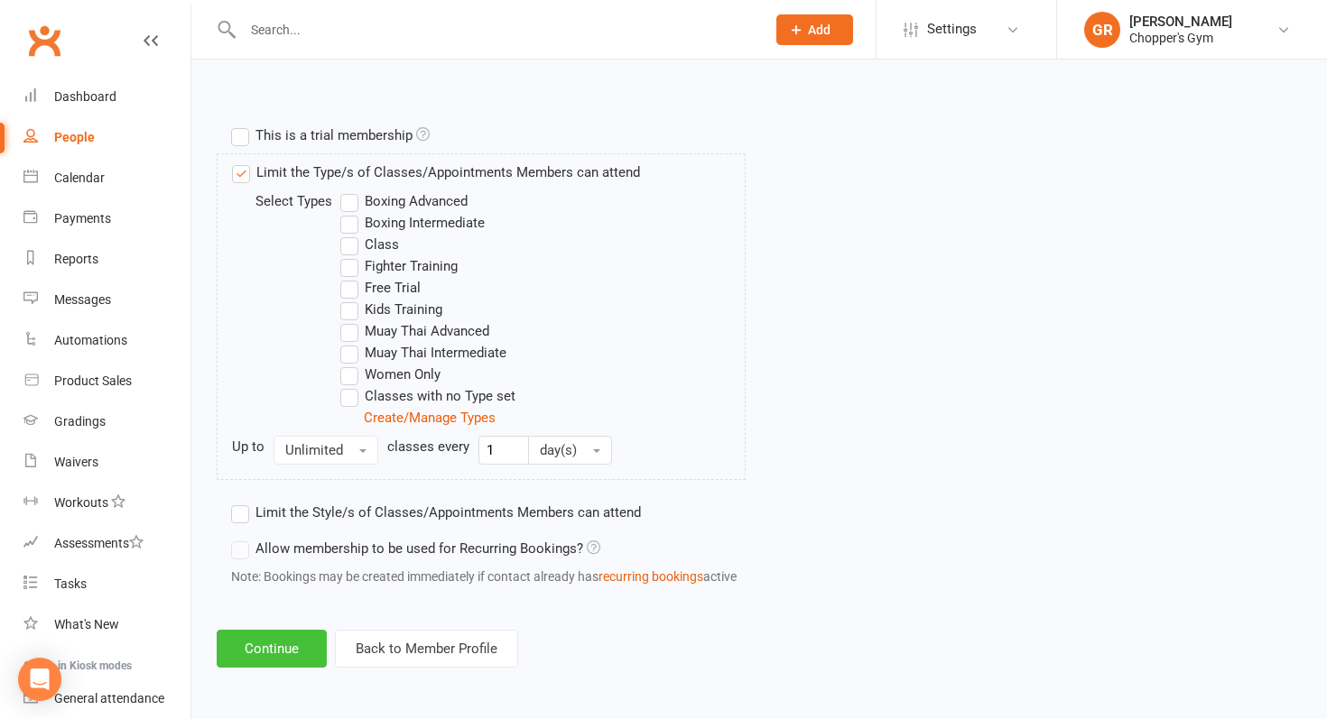
click at [301, 643] on button "Continue" at bounding box center [272, 649] width 110 height 38
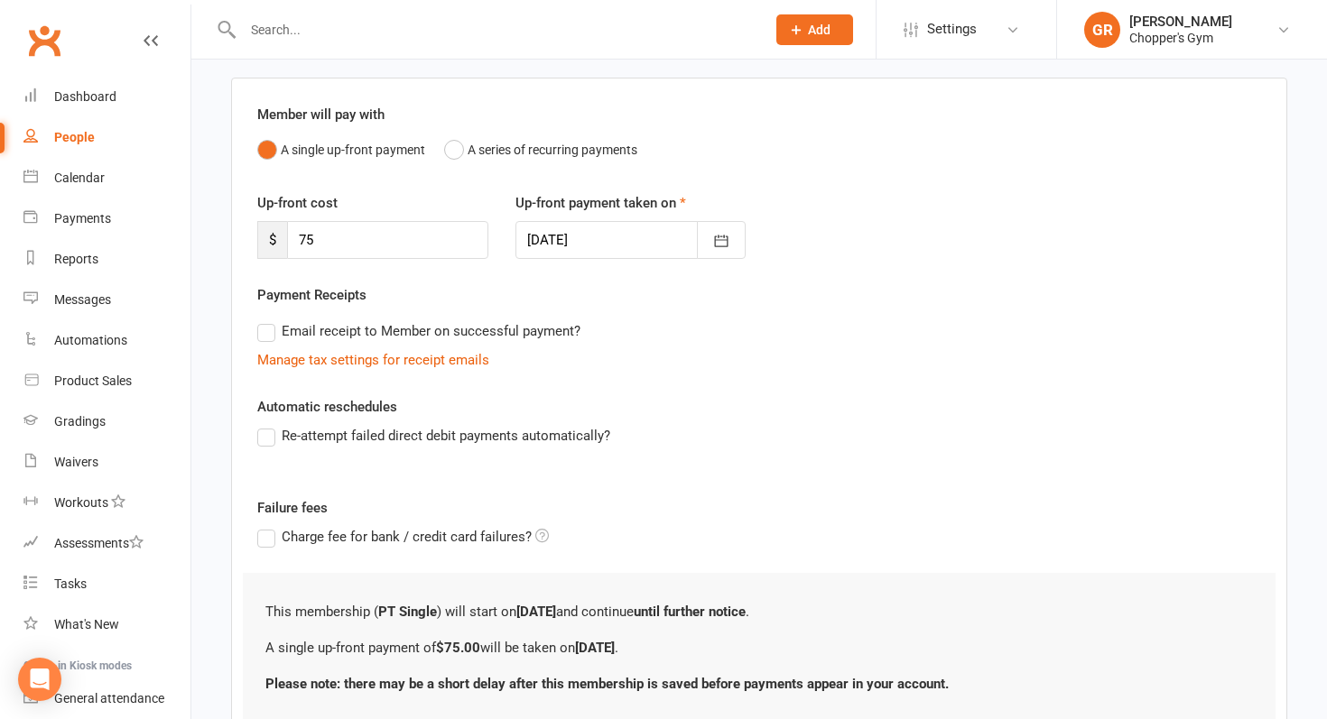
scroll to position [264, 0]
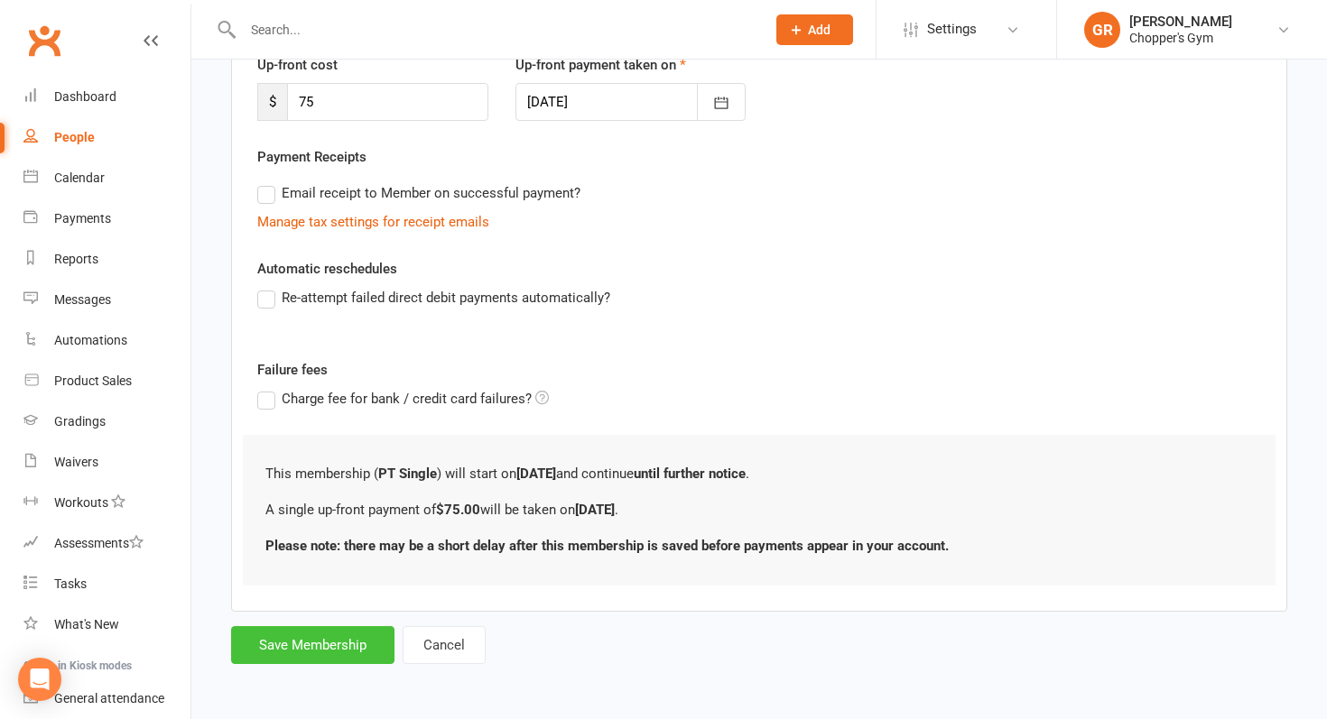
click at [301, 639] on button "Save Membership" at bounding box center [312, 645] width 163 height 38
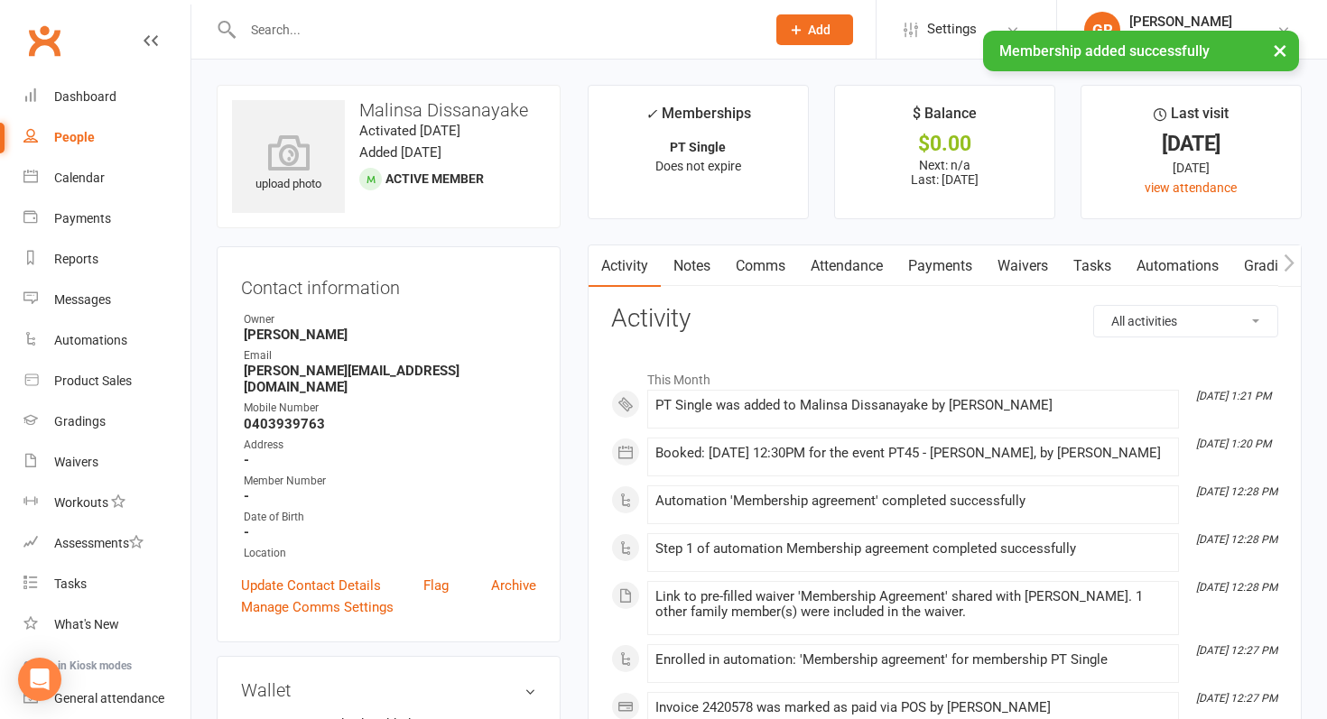
click at [923, 274] on link "Payments" at bounding box center [939, 266] width 89 height 42
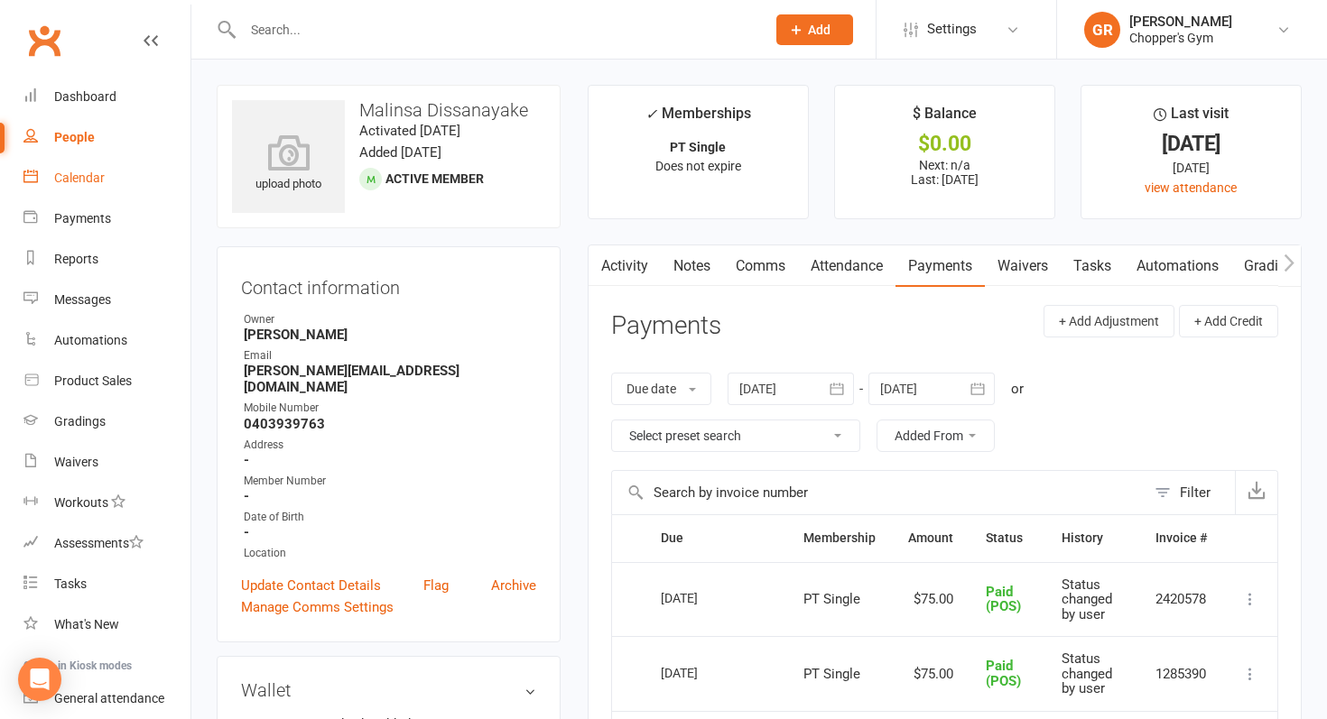
click at [131, 189] on link "Calendar" at bounding box center [106, 178] width 167 height 41
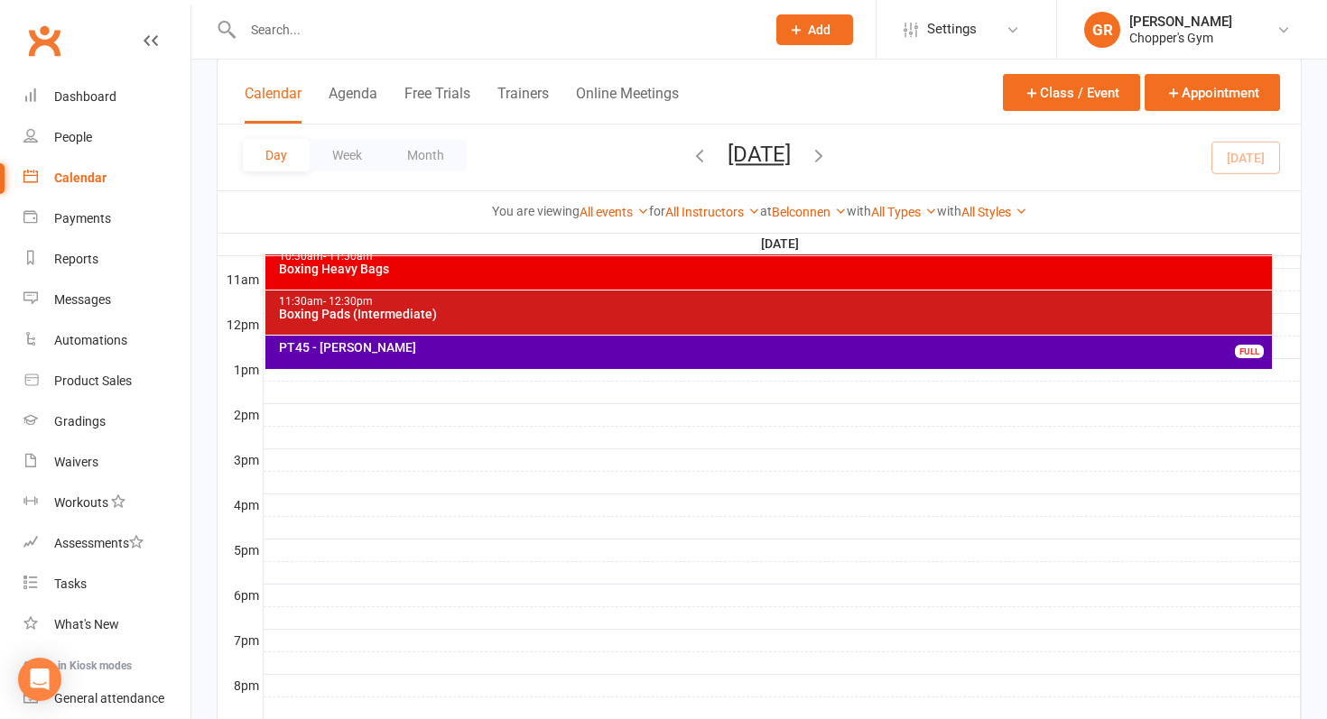
scroll to position [585, 0]
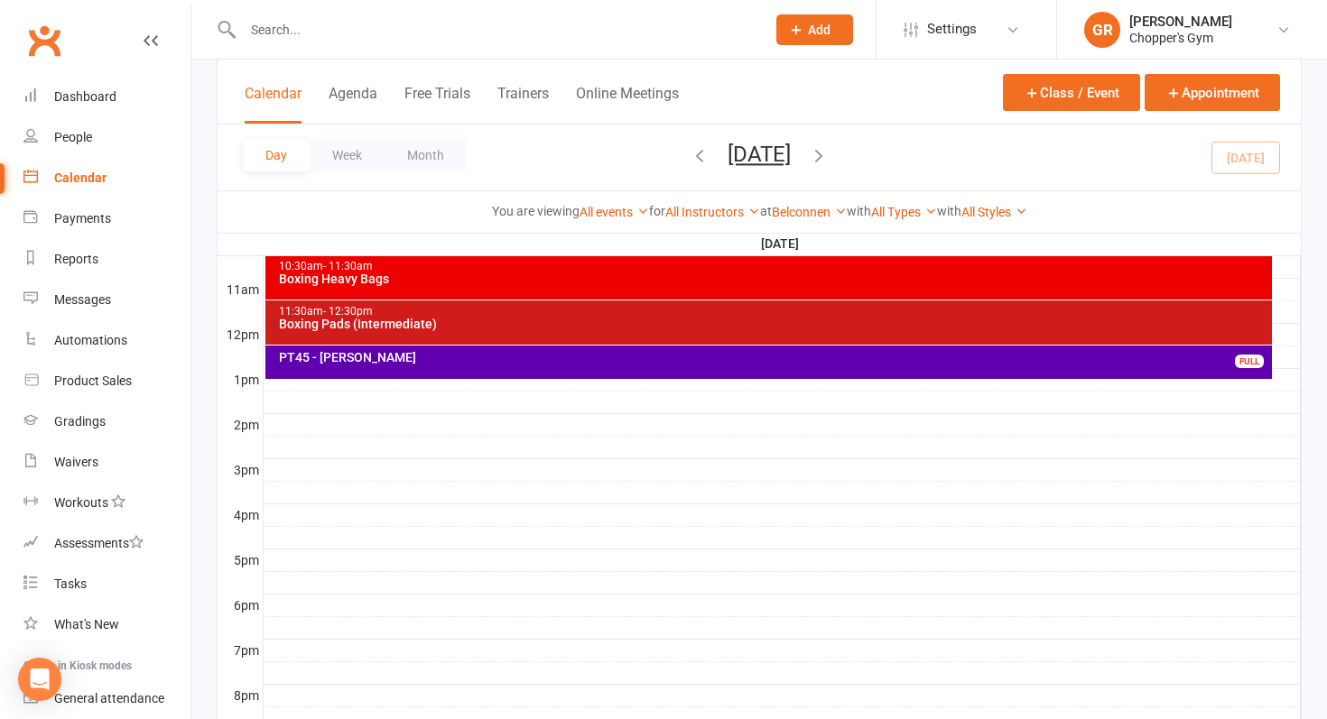
click at [499, 372] on div "PT45 - Malinsa Dissanayake FULL" at bounding box center [768, 362] width 1007 height 33
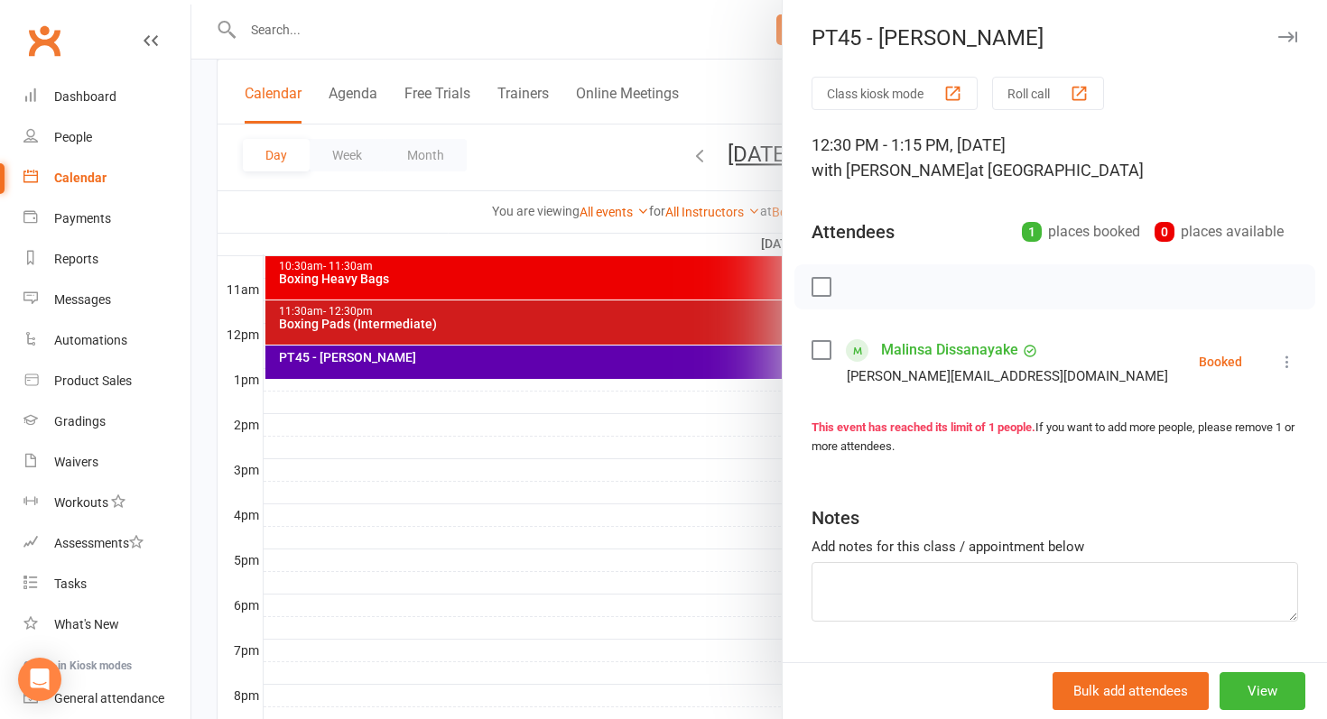
click at [1287, 358] on icon at bounding box center [1287, 362] width 18 height 18
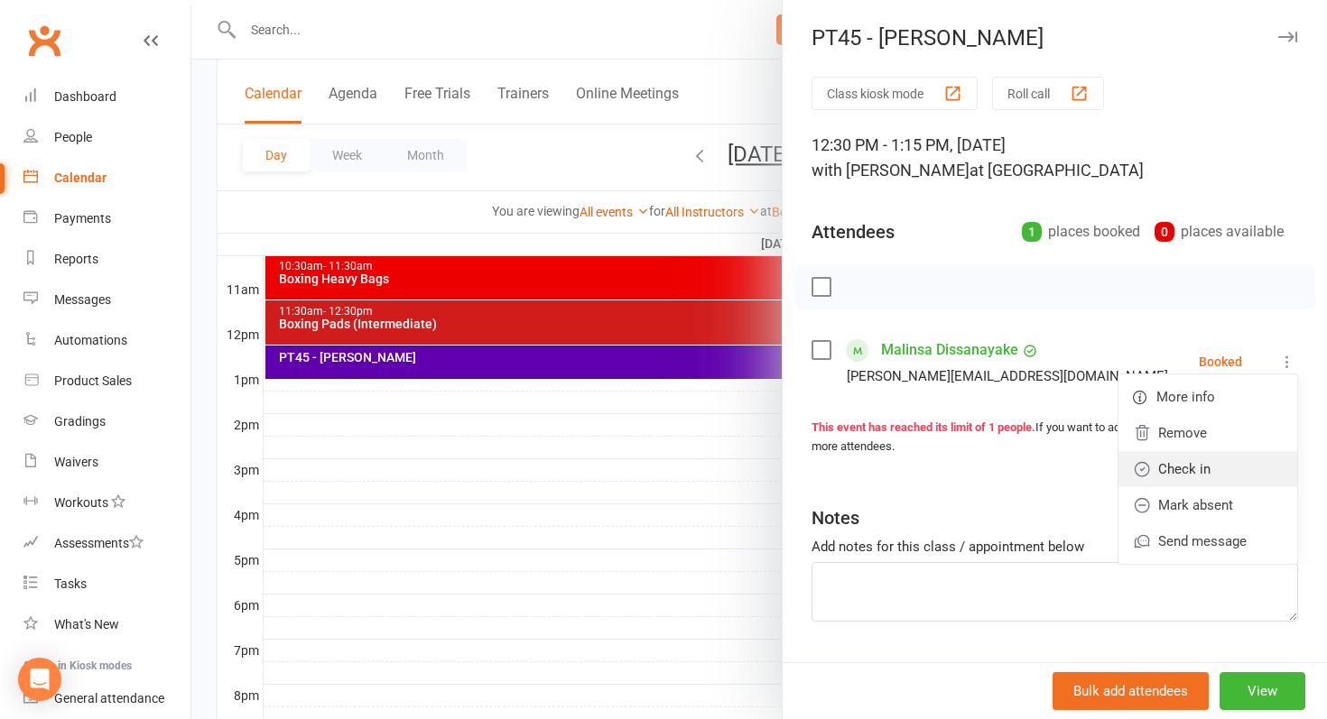
click at [1189, 465] on link "Check in" at bounding box center [1207, 469] width 179 height 36
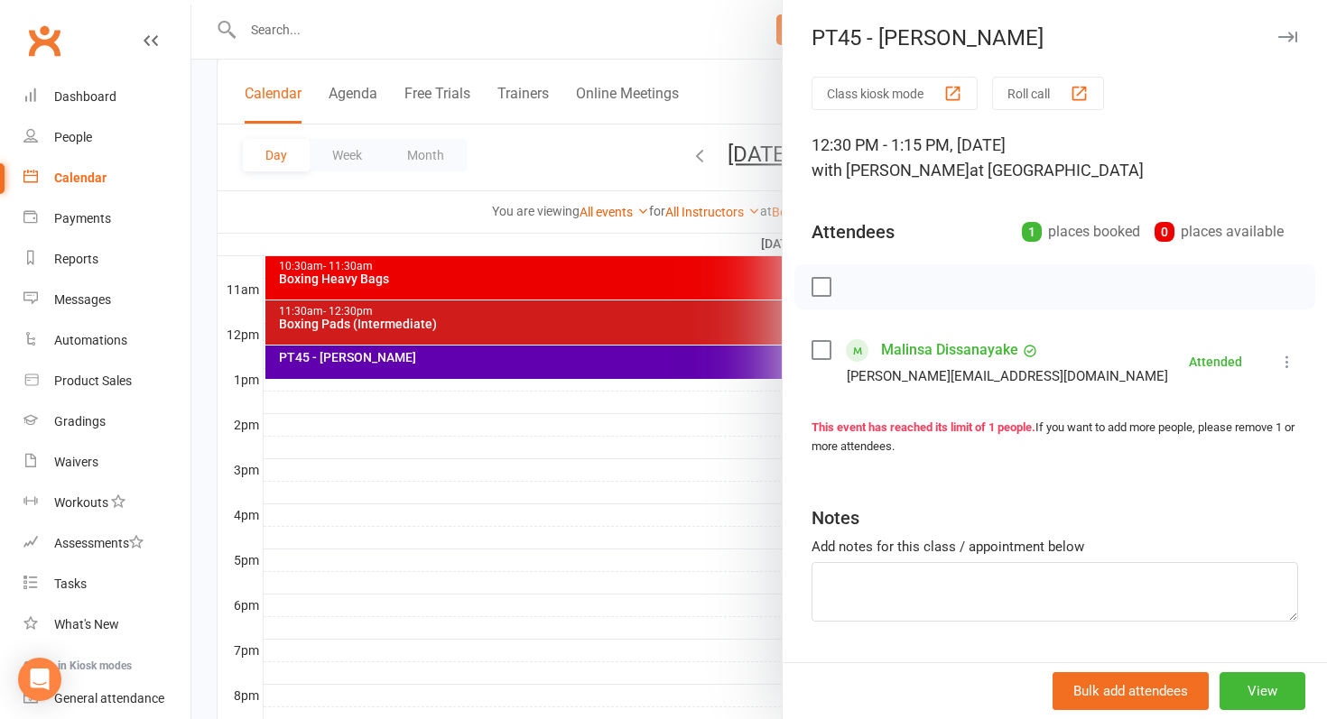
click at [941, 347] on link "Malinsa Dissanayake" at bounding box center [949, 350] width 137 height 29
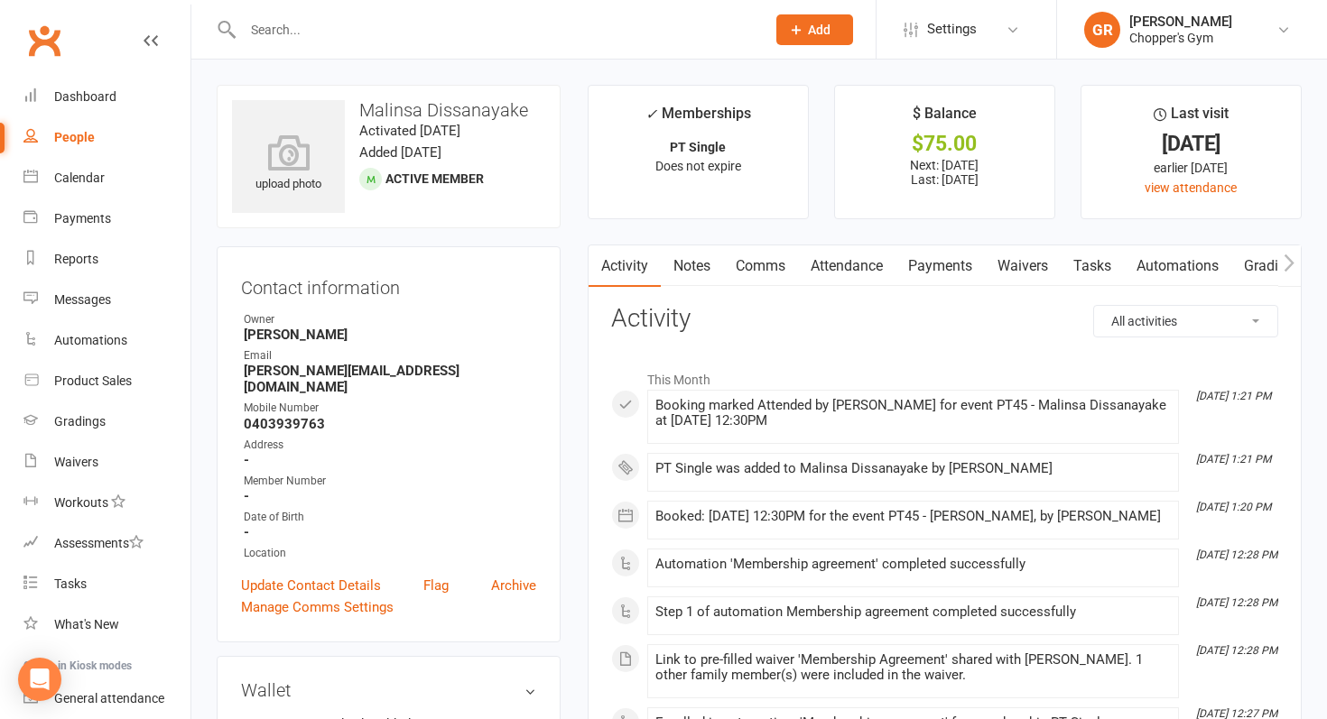
click at [949, 265] on link "Payments" at bounding box center [939, 266] width 89 height 42
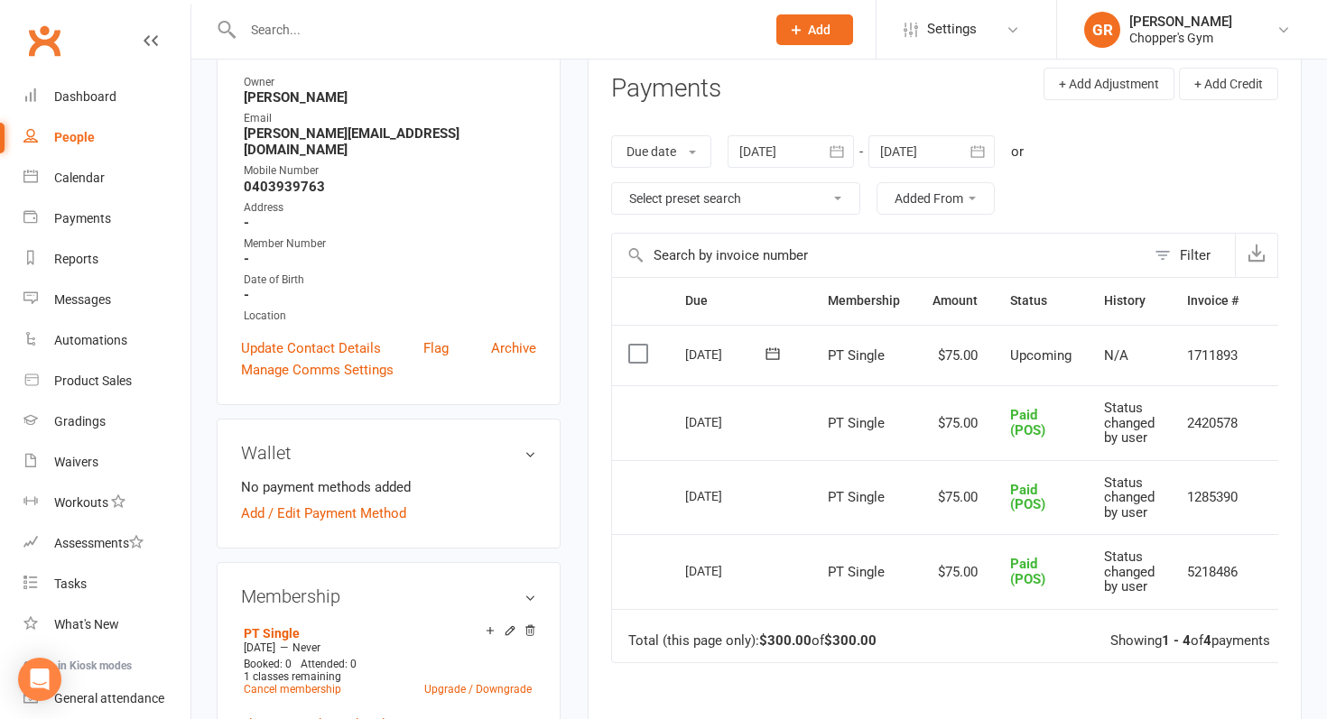
scroll to position [246, 0]
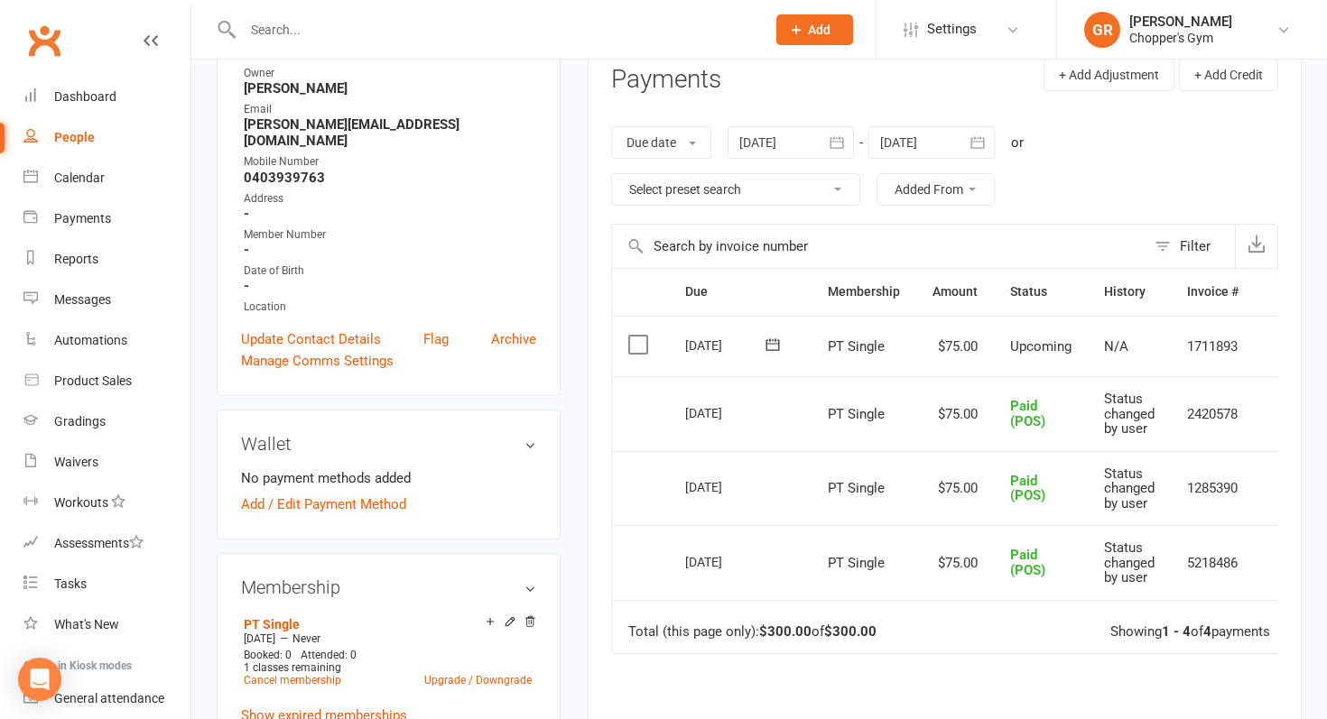
click at [645, 342] on label at bounding box center [640, 345] width 24 height 18
click at [640, 336] on input "checkbox" at bounding box center [634, 336] width 12 height 0
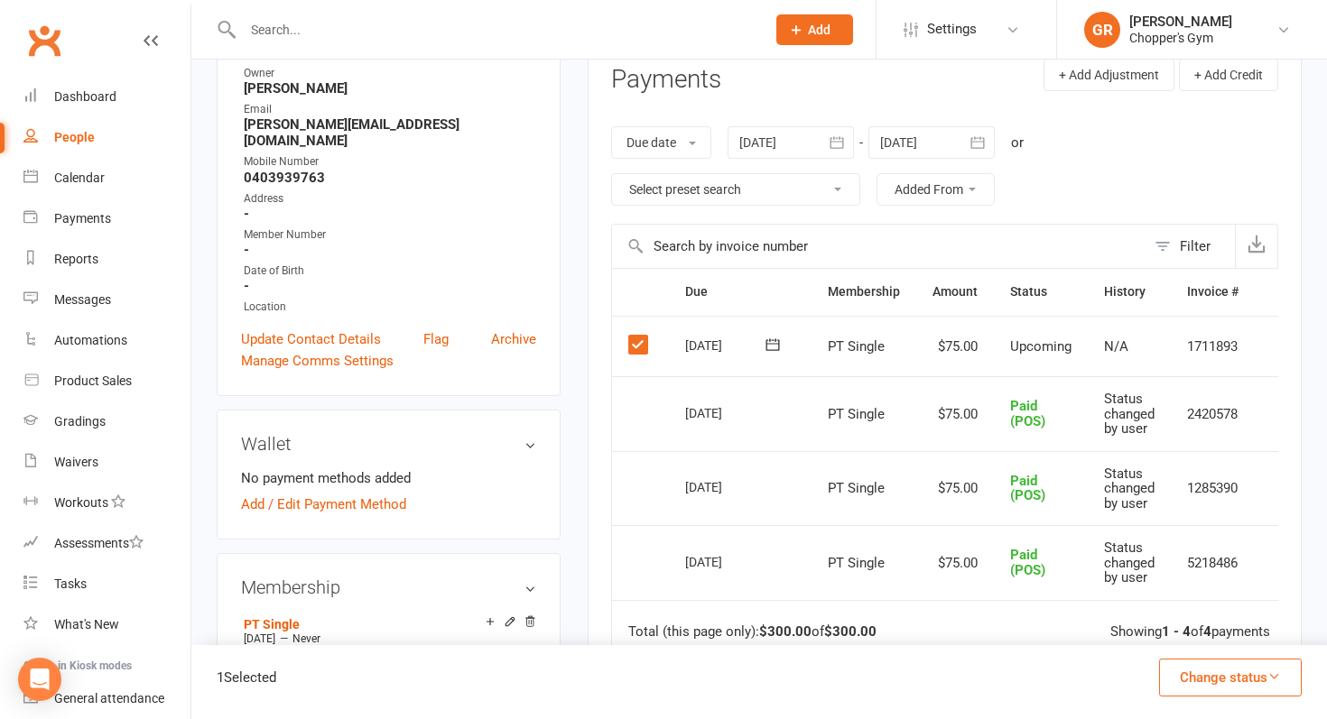
click at [1251, 673] on button "Change status" at bounding box center [1230, 678] width 143 height 38
click at [1182, 556] on link "Paid (POS)" at bounding box center [1211, 557] width 179 height 36
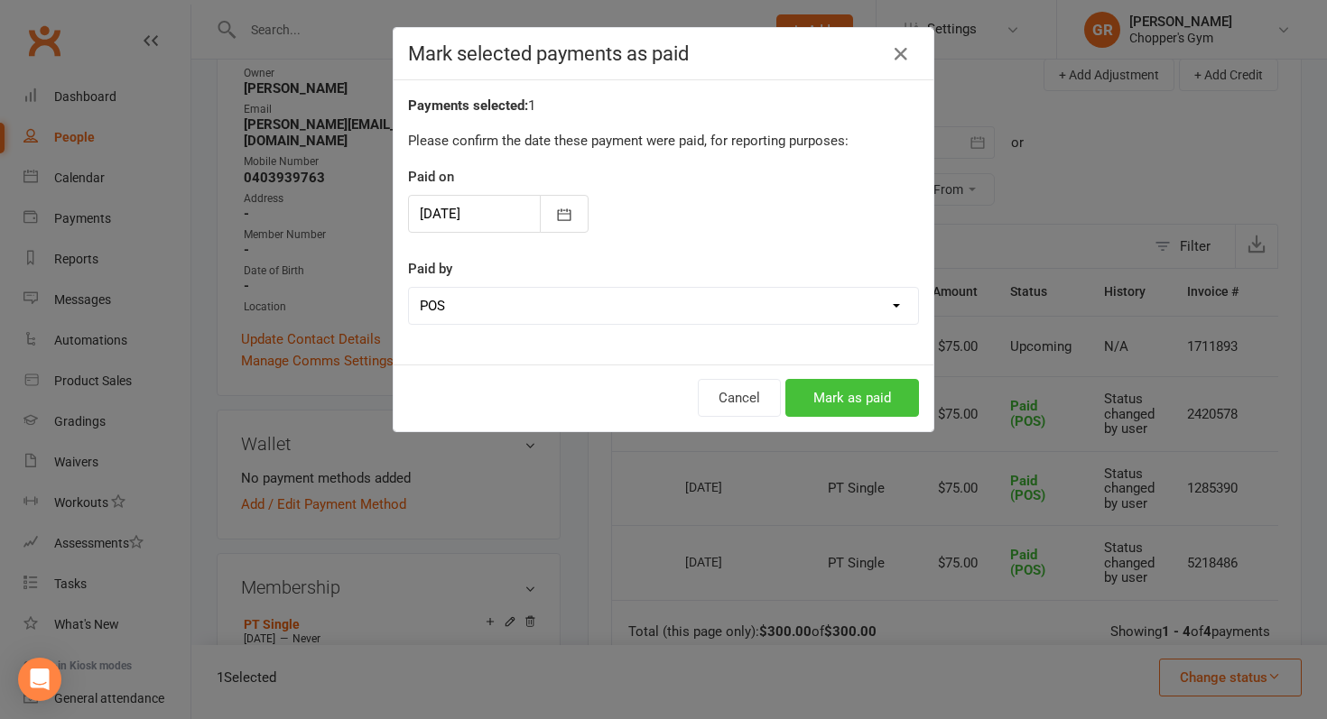
click at [817, 396] on button "Mark as paid" at bounding box center [852, 398] width 134 height 38
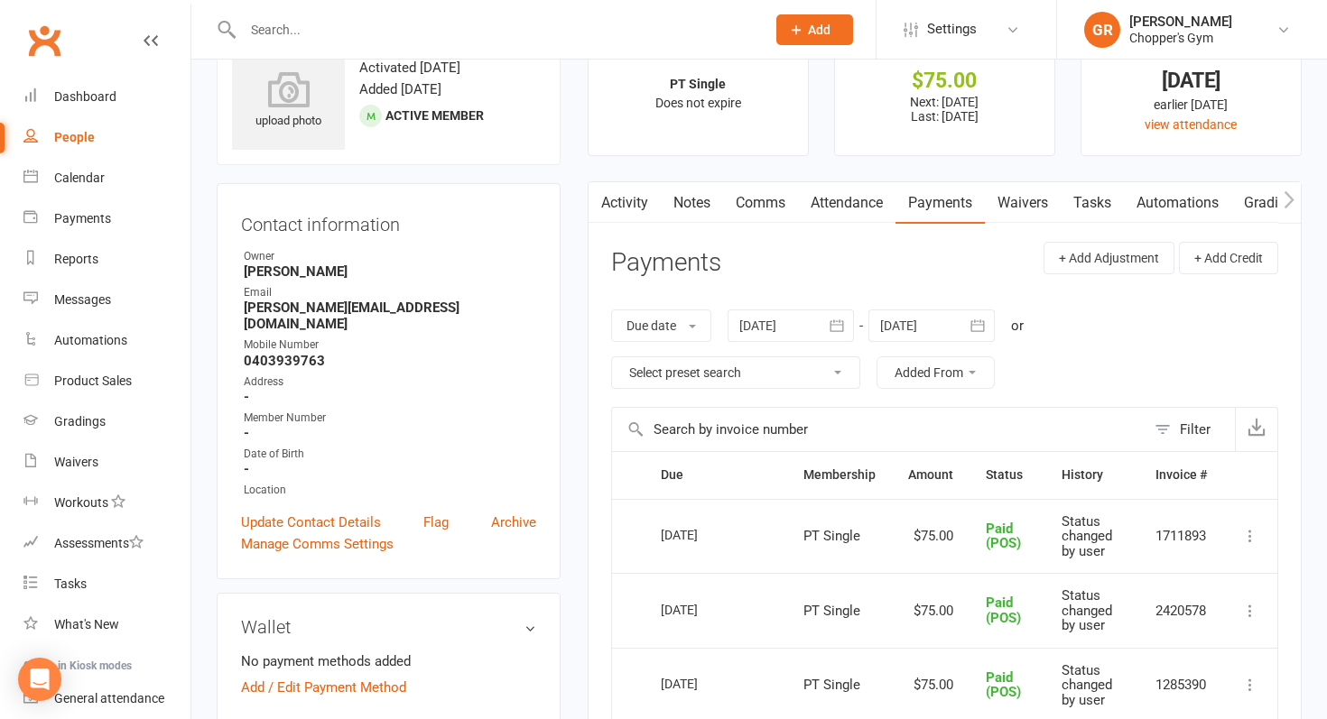
scroll to position [0, 0]
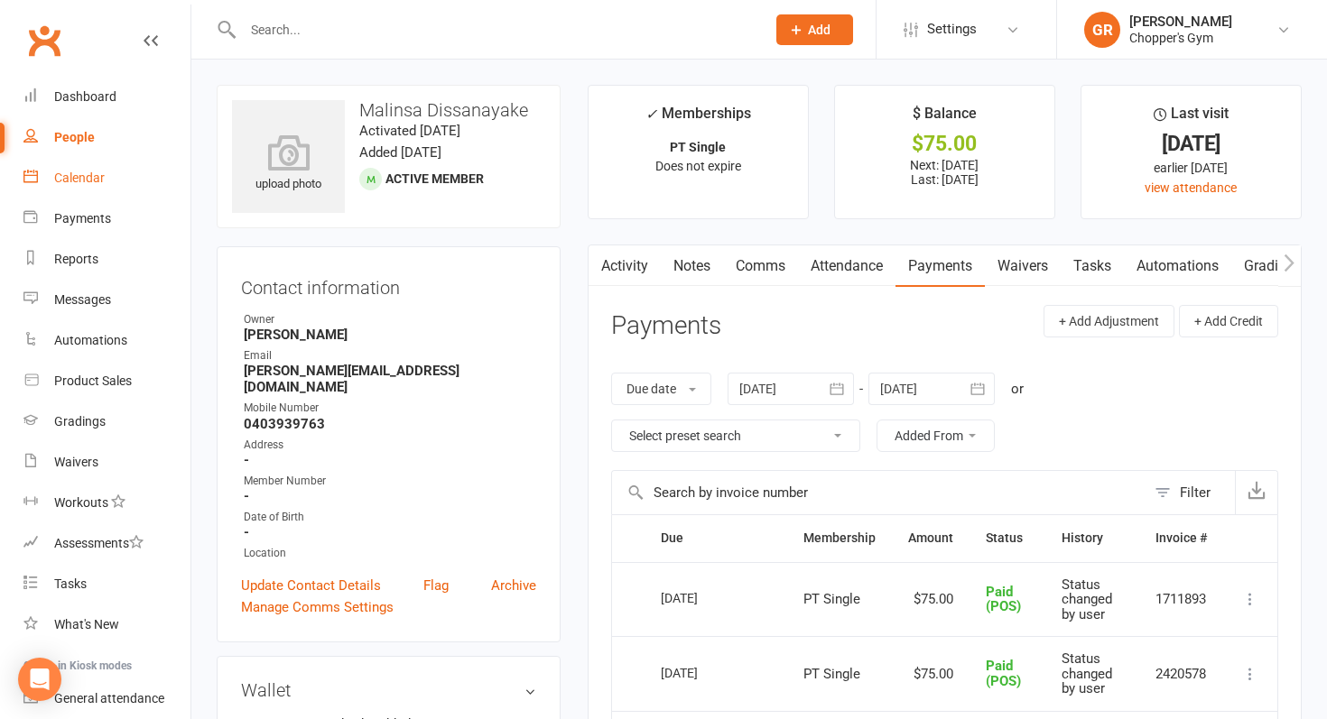
click at [90, 186] on link "Calendar" at bounding box center [106, 178] width 167 height 41
